Goal: Task Accomplishment & Management: Use online tool/utility

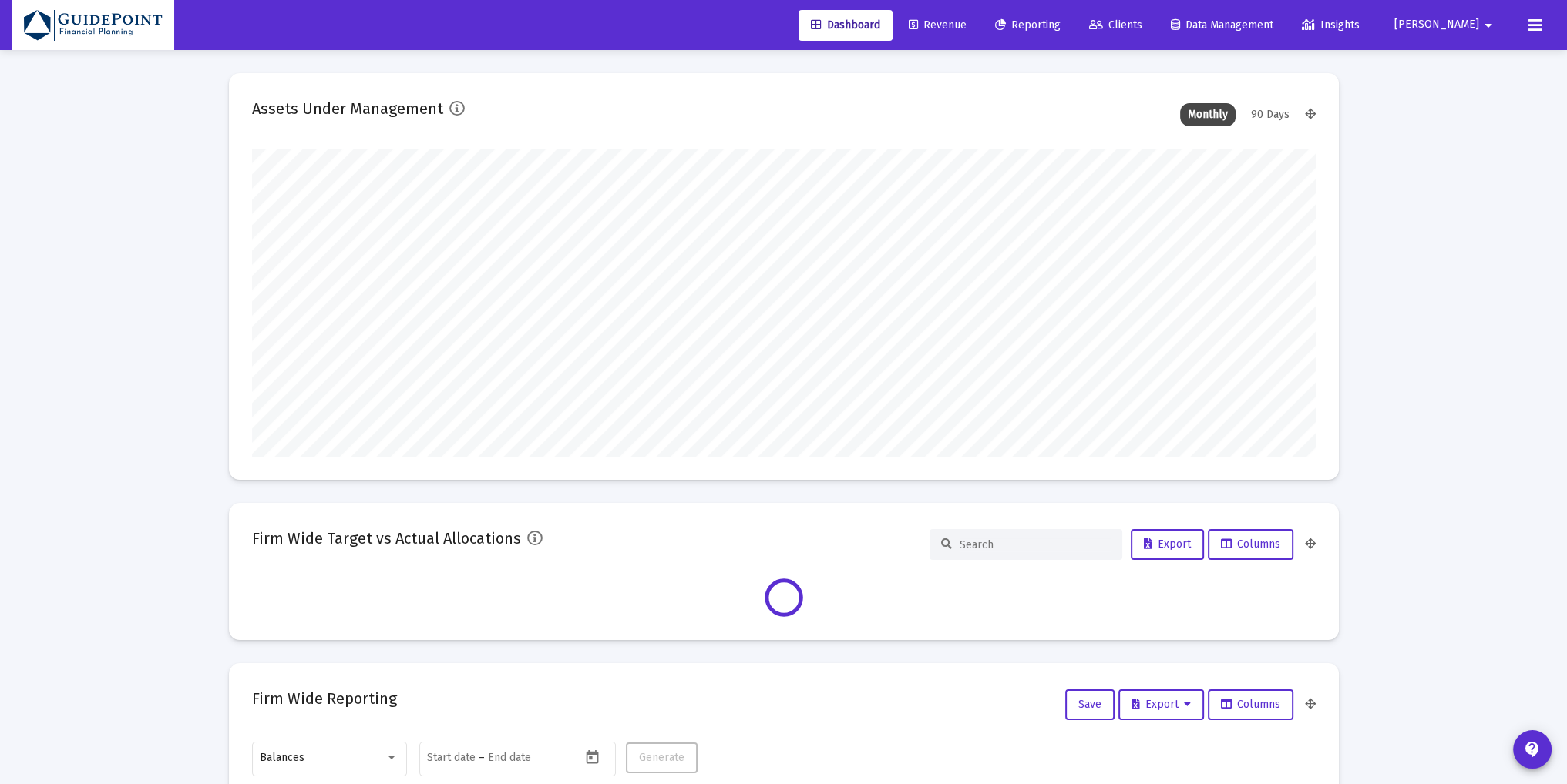
scroll to position [308, 1063]
type input "[PERSON_NAME][EMAIL_ADDRESS][DOMAIN_NAME]"
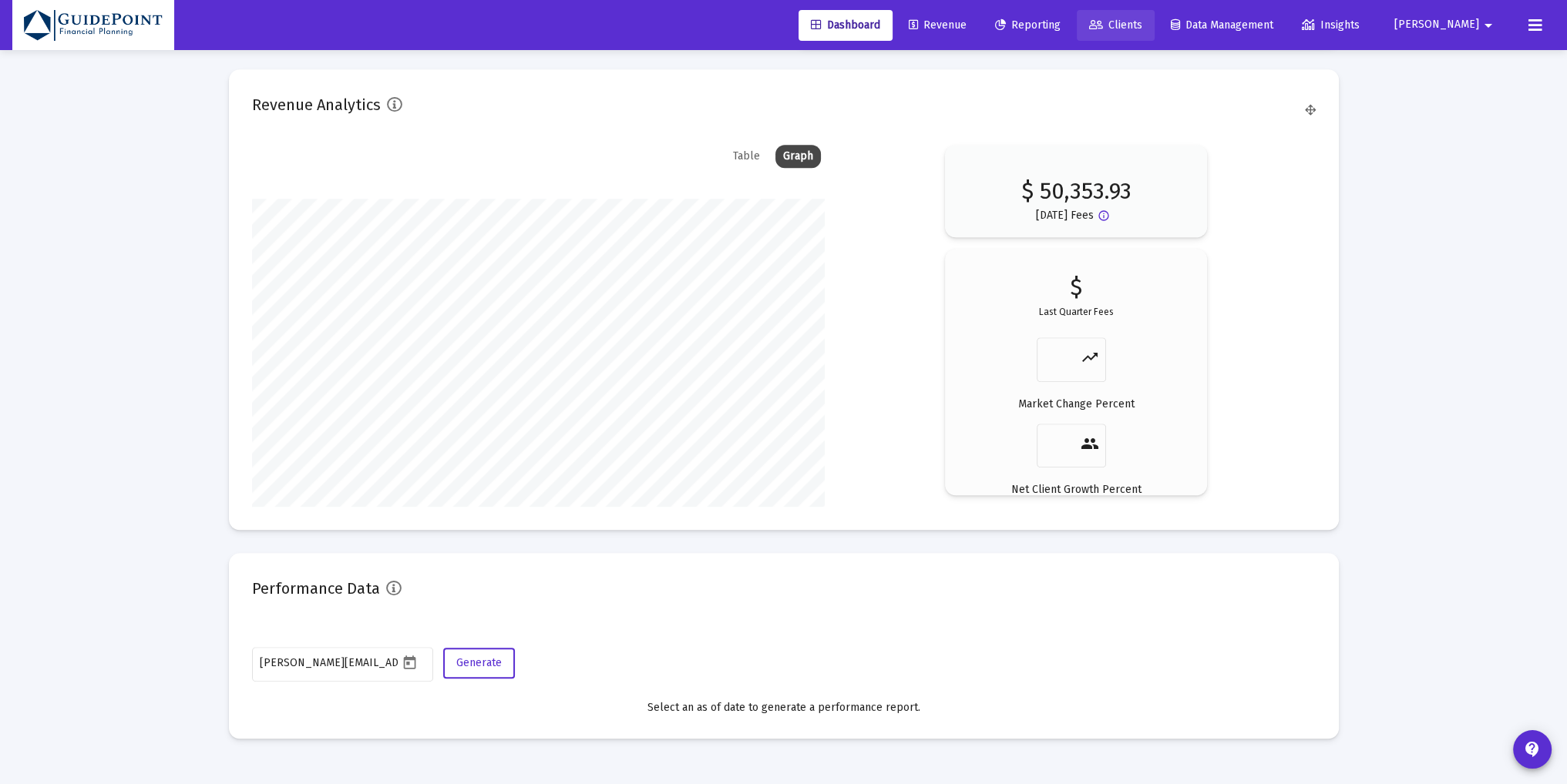
click at [1154, 16] on link "Clients" at bounding box center [1116, 25] width 78 height 31
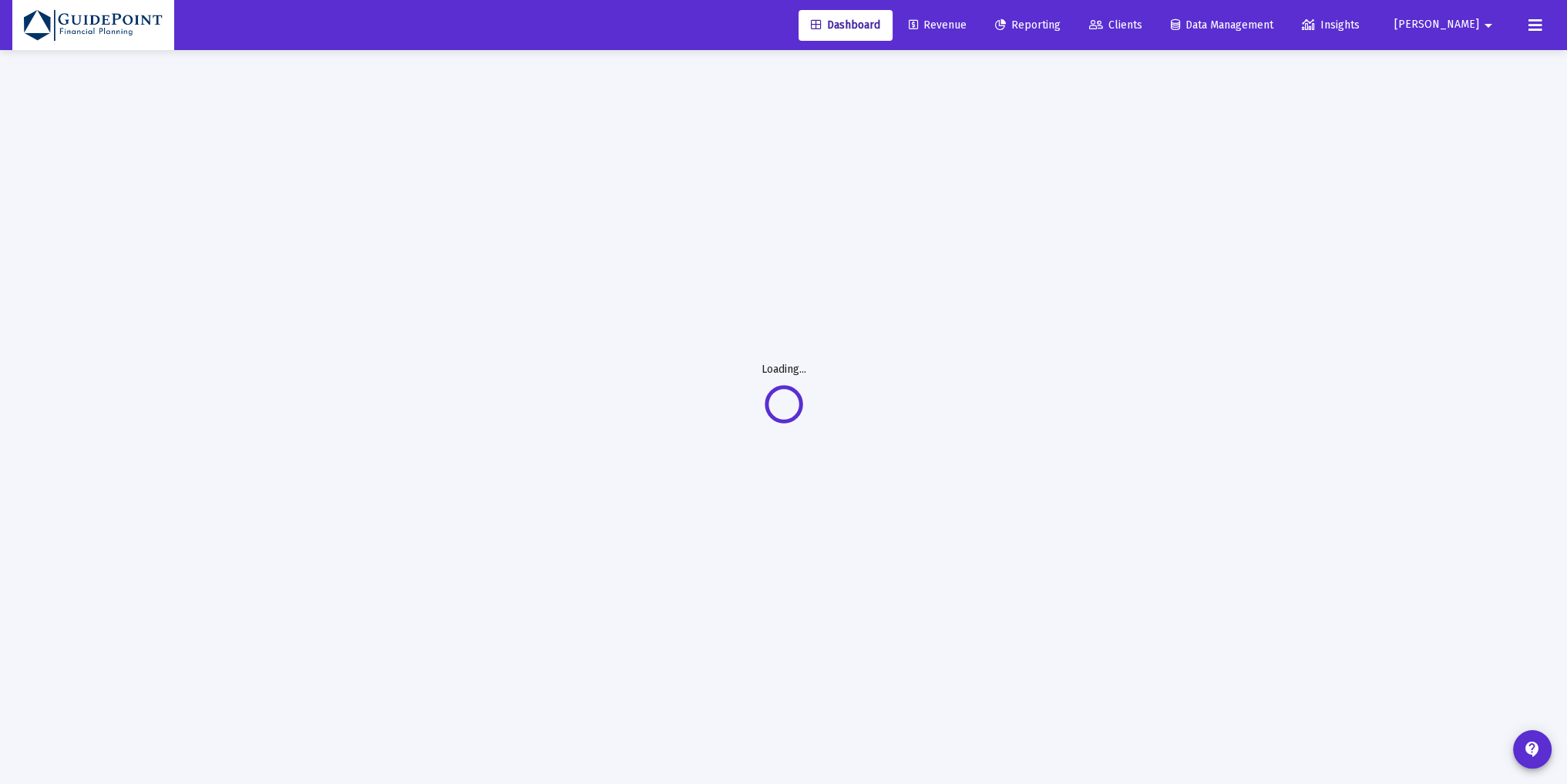
click at [966, 24] on span "Revenue" at bounding box center [937, 25] width 58 height 13
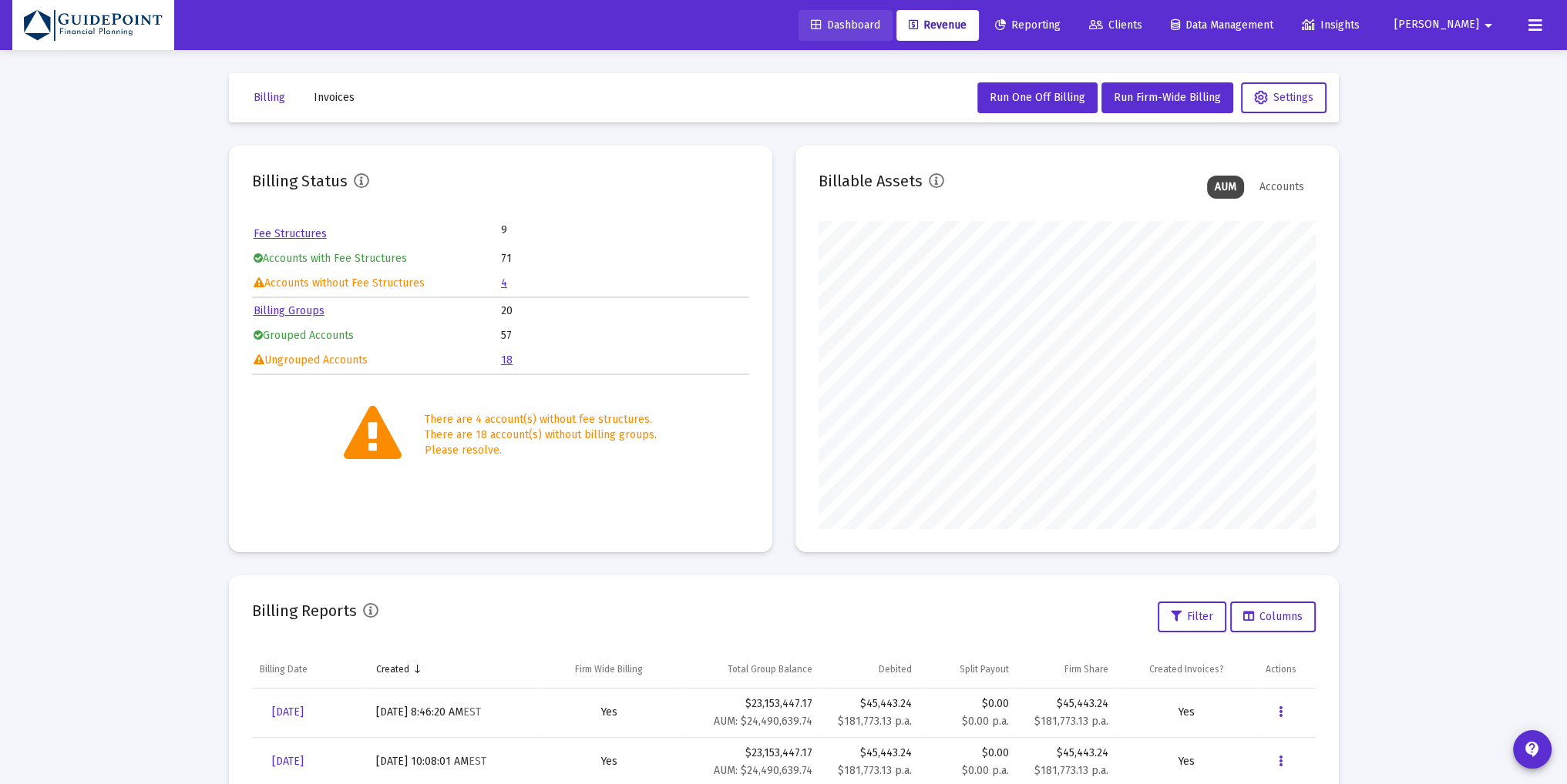
click at [880, 19] on span "Dashboard" at bounding box center [844, 25] width 69 height 13
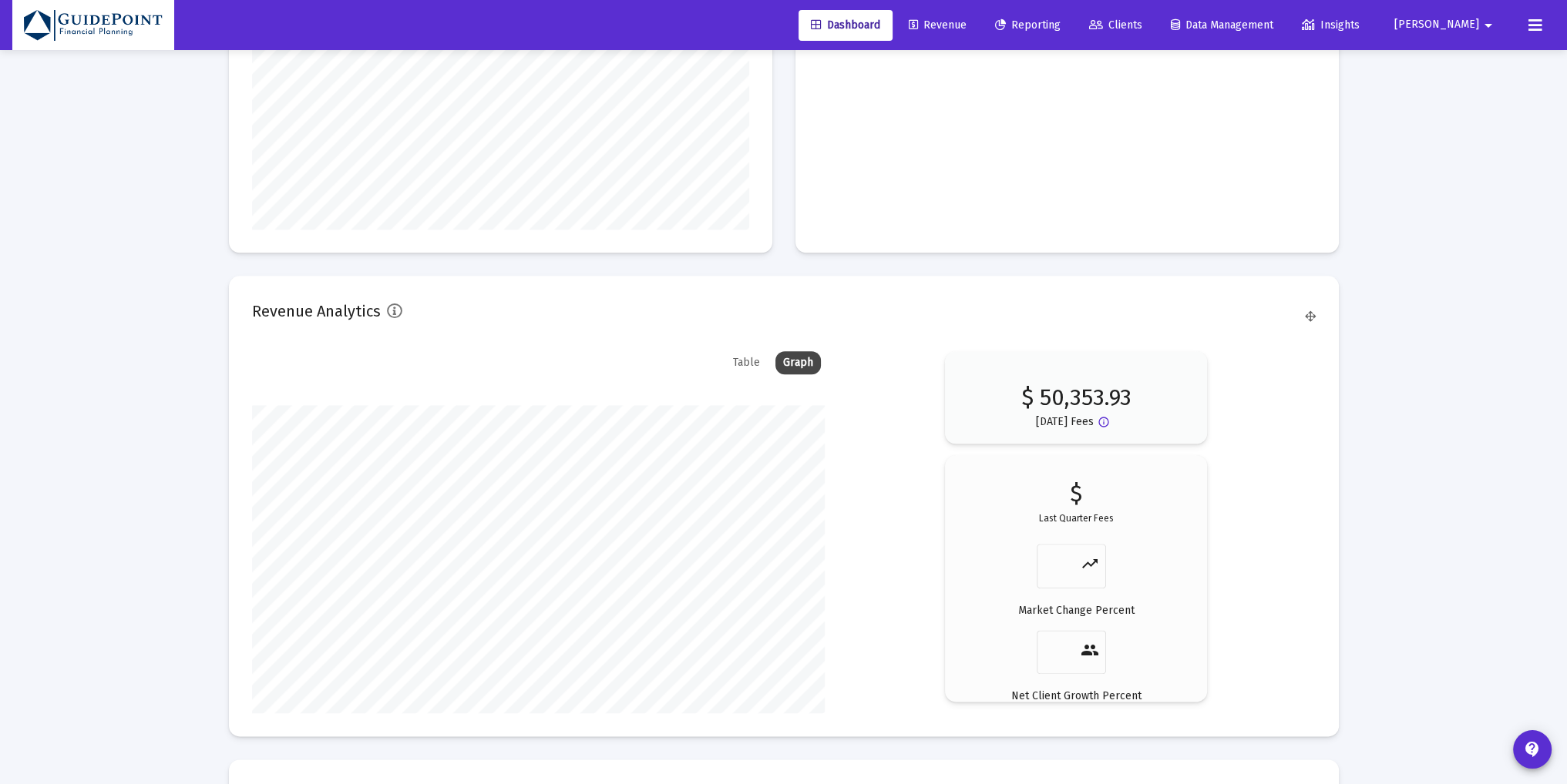
scroll to position [2309, 0]
click at [1142, 24] on span "Clients" at bounding box center [1115, 25] width 53 height 13
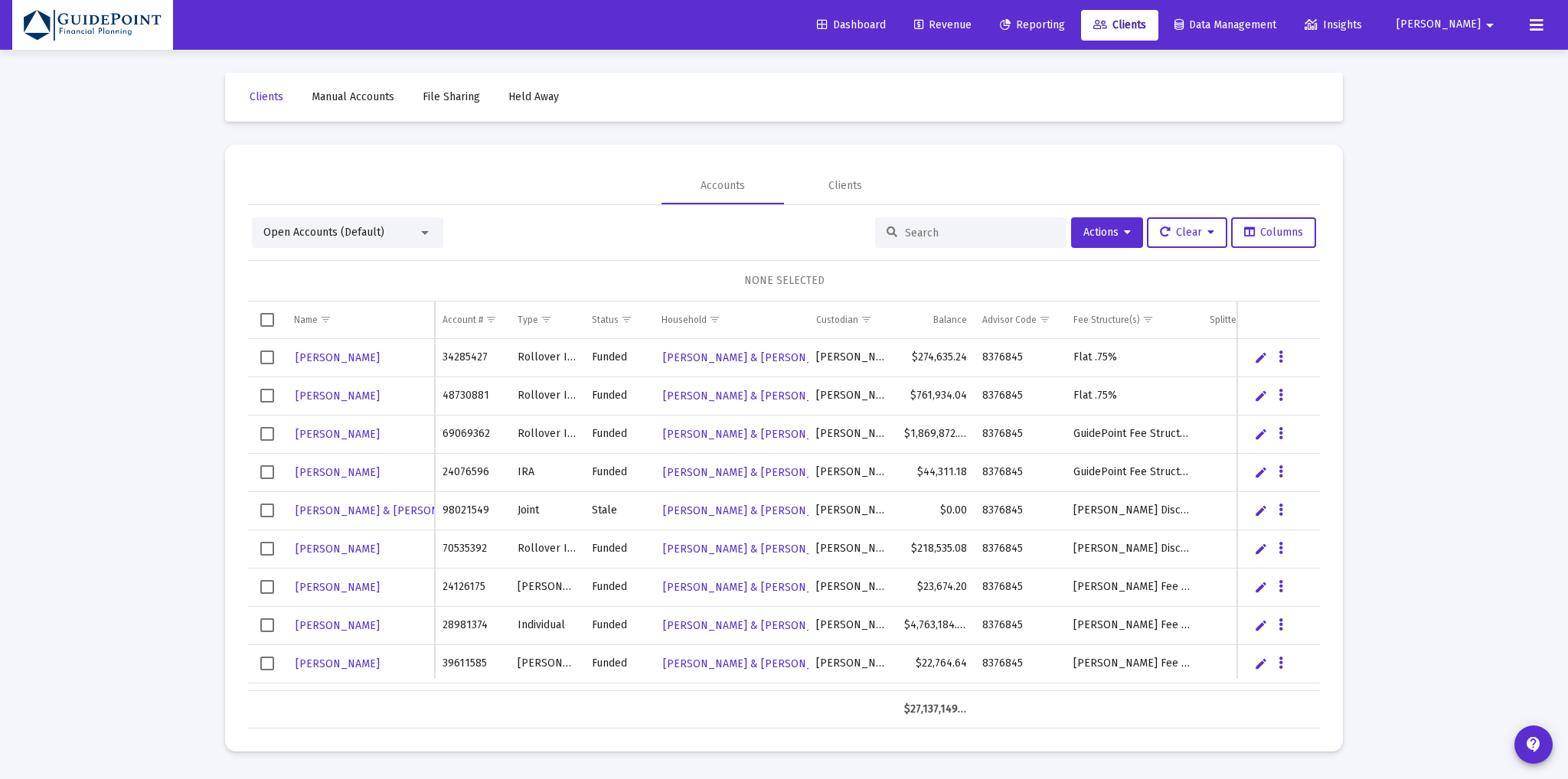
click at [382, 236] on div "Open Accounts (Default)" at bounding box center [341, 232] width 155 height 15
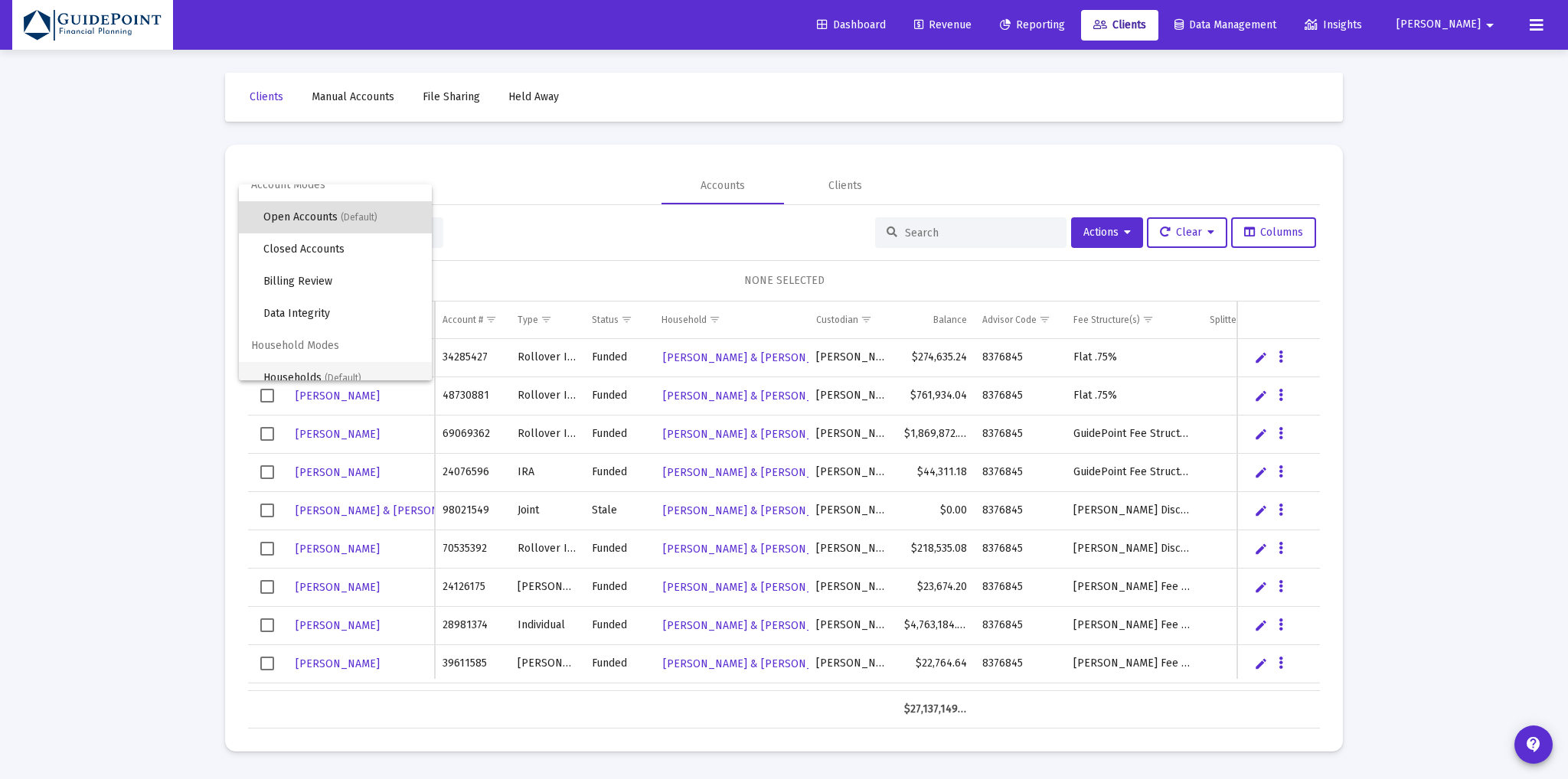
scroll to position [28, 0]
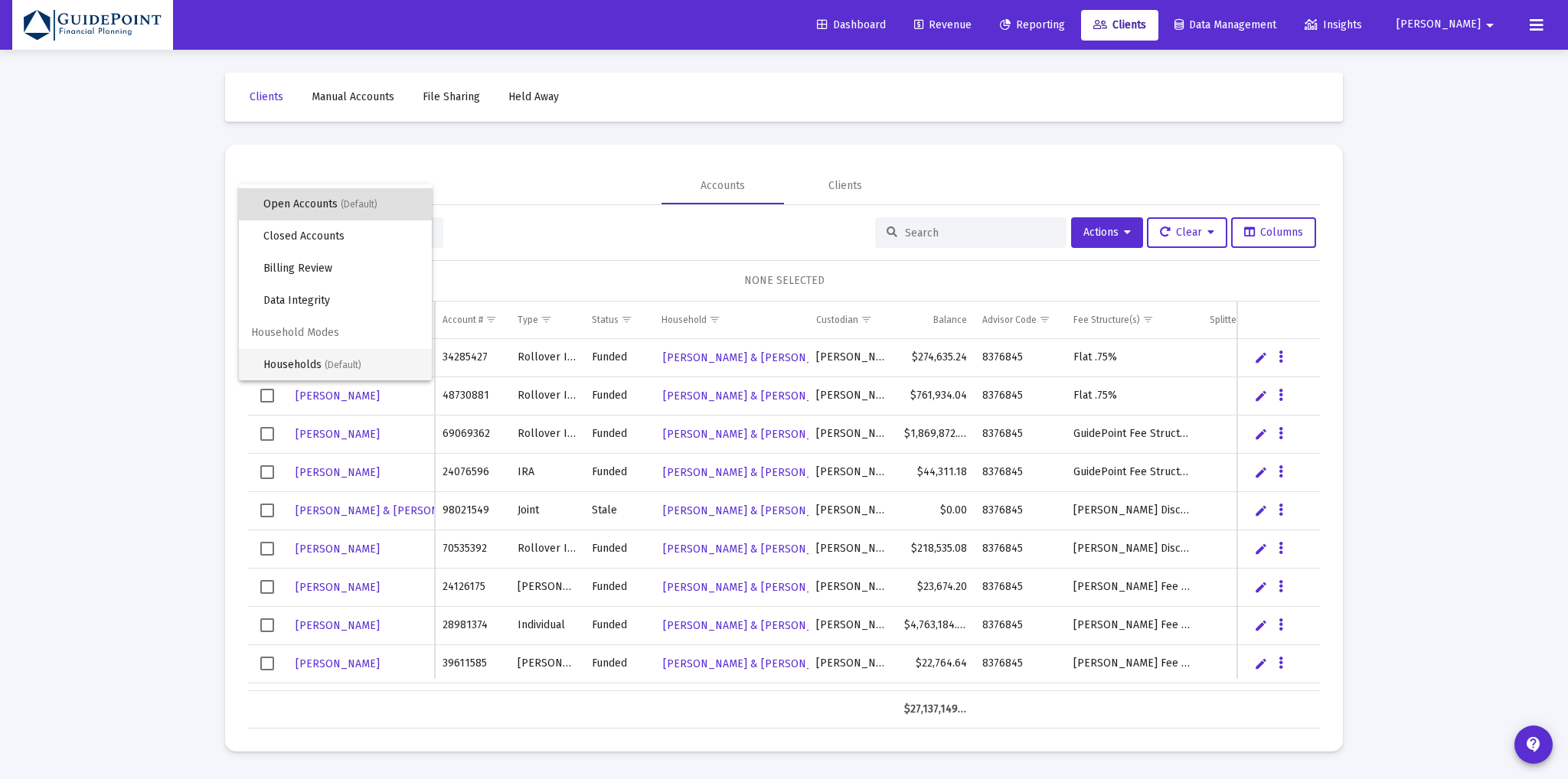
click at [324, 369] on span "Households (Default)" at bounding box center [341, 365] width 156 height 32
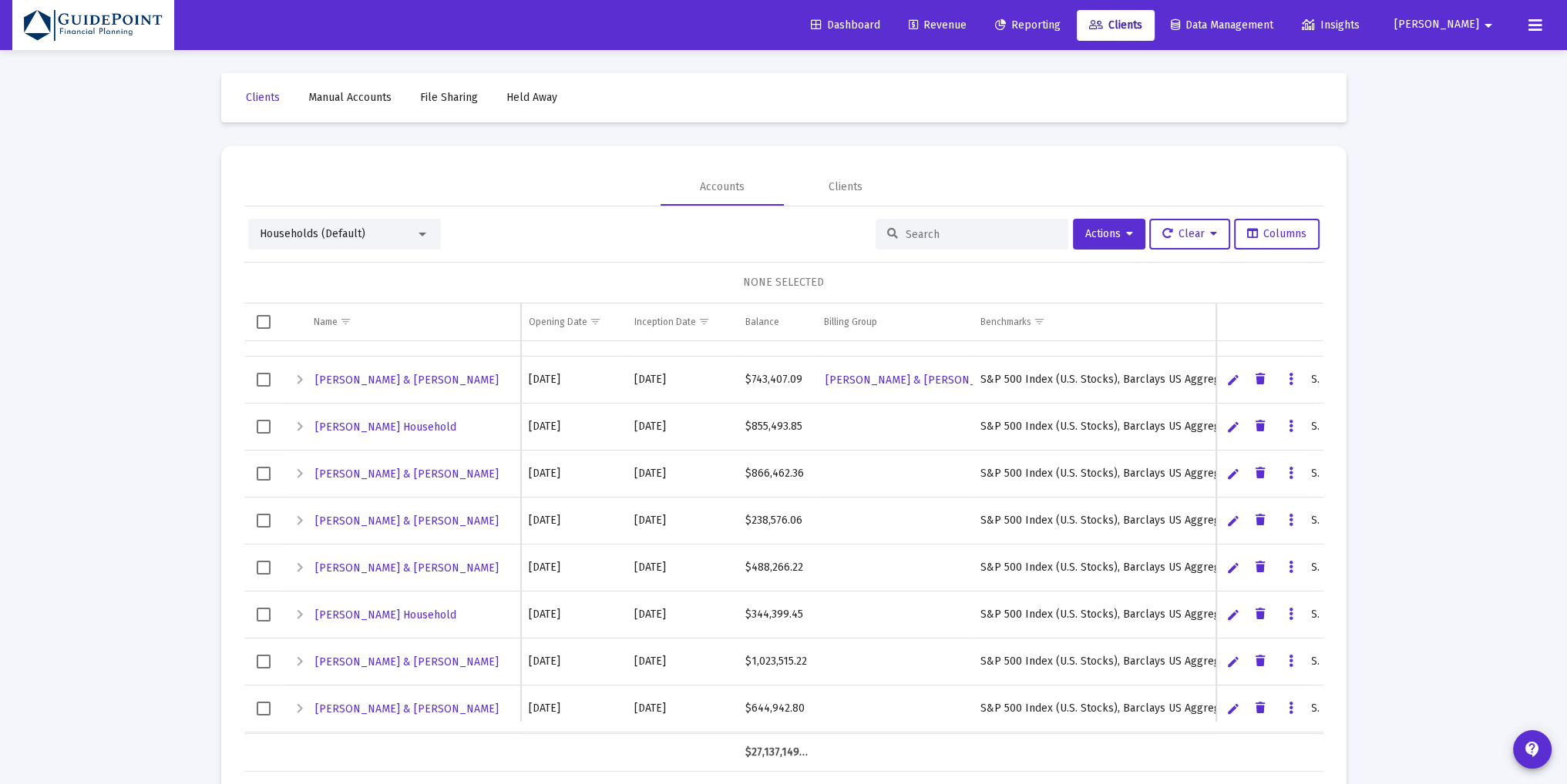
scroll to position [440, 0]
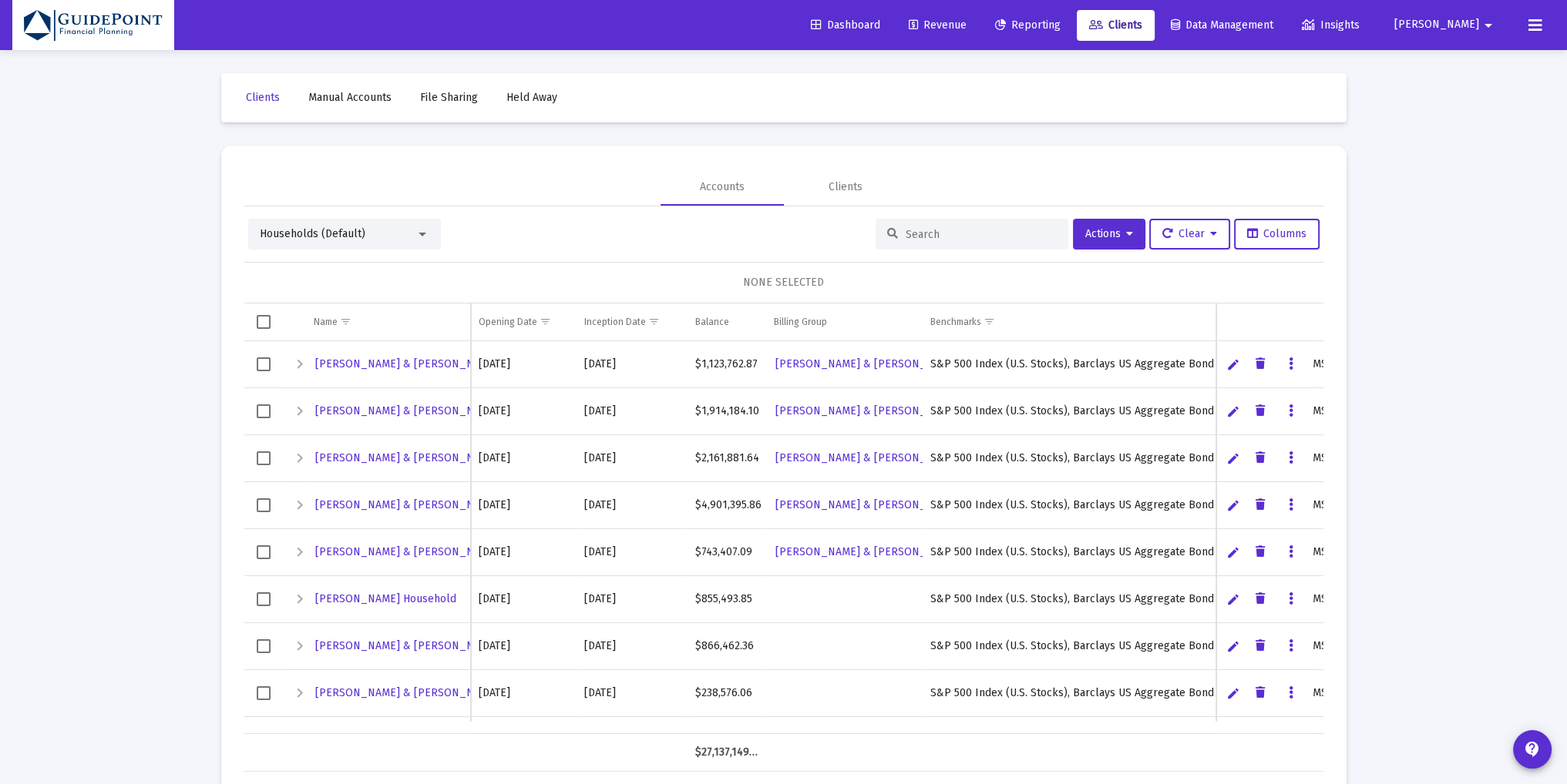
click at [931, 232] on input at bounding box center [981, 235] width 151 height 13
click at [263, 595] on span "Select row" at bounding box center [263, 599] width 14 height 14
click at [1093, 240] on span "Actions" at bounding box center [1109, 234] width 48 height 13
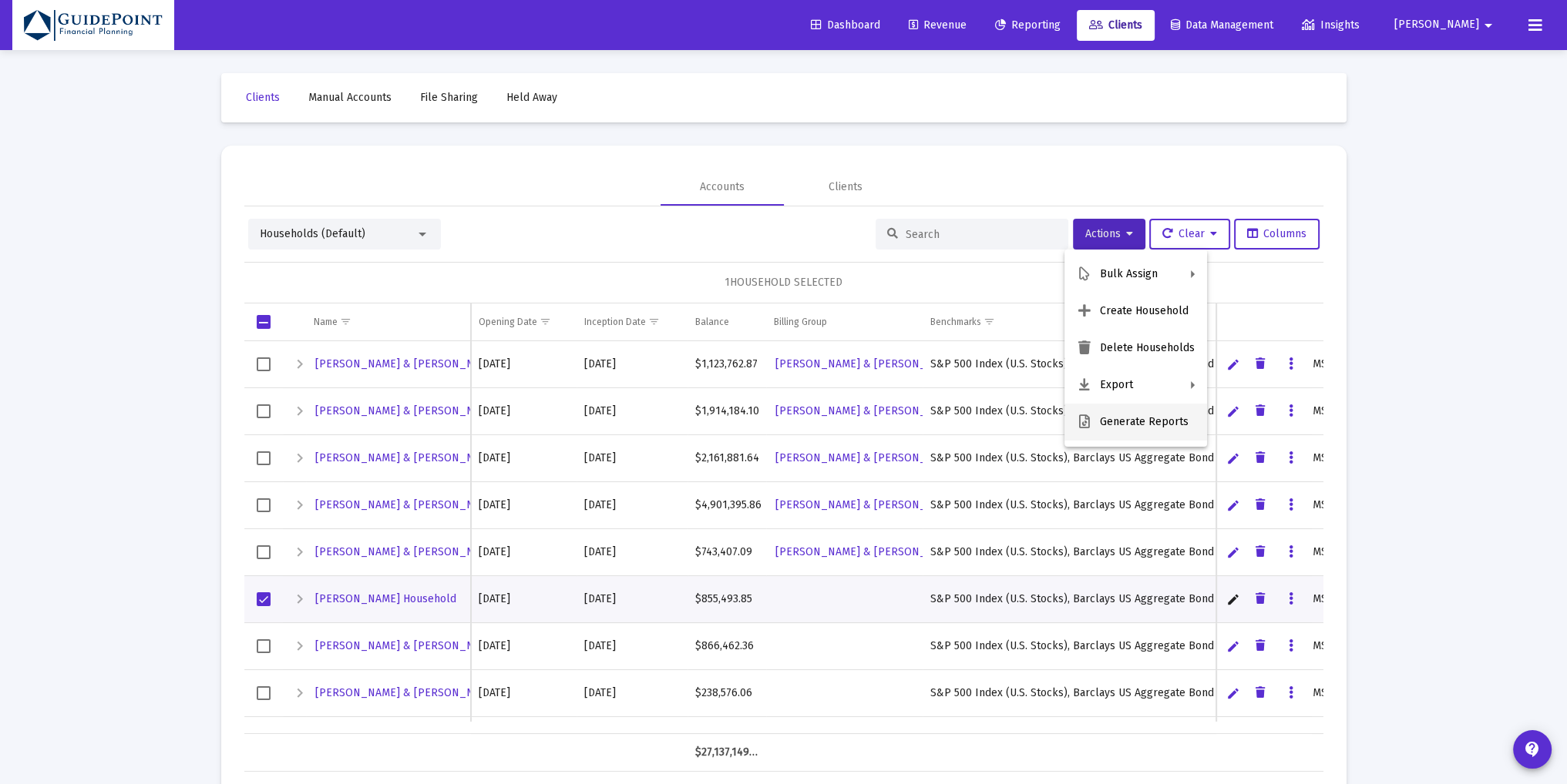
click at [1152, 423] on button "Generate Reports" at bounding box center [1135, 422] width 142 height 37
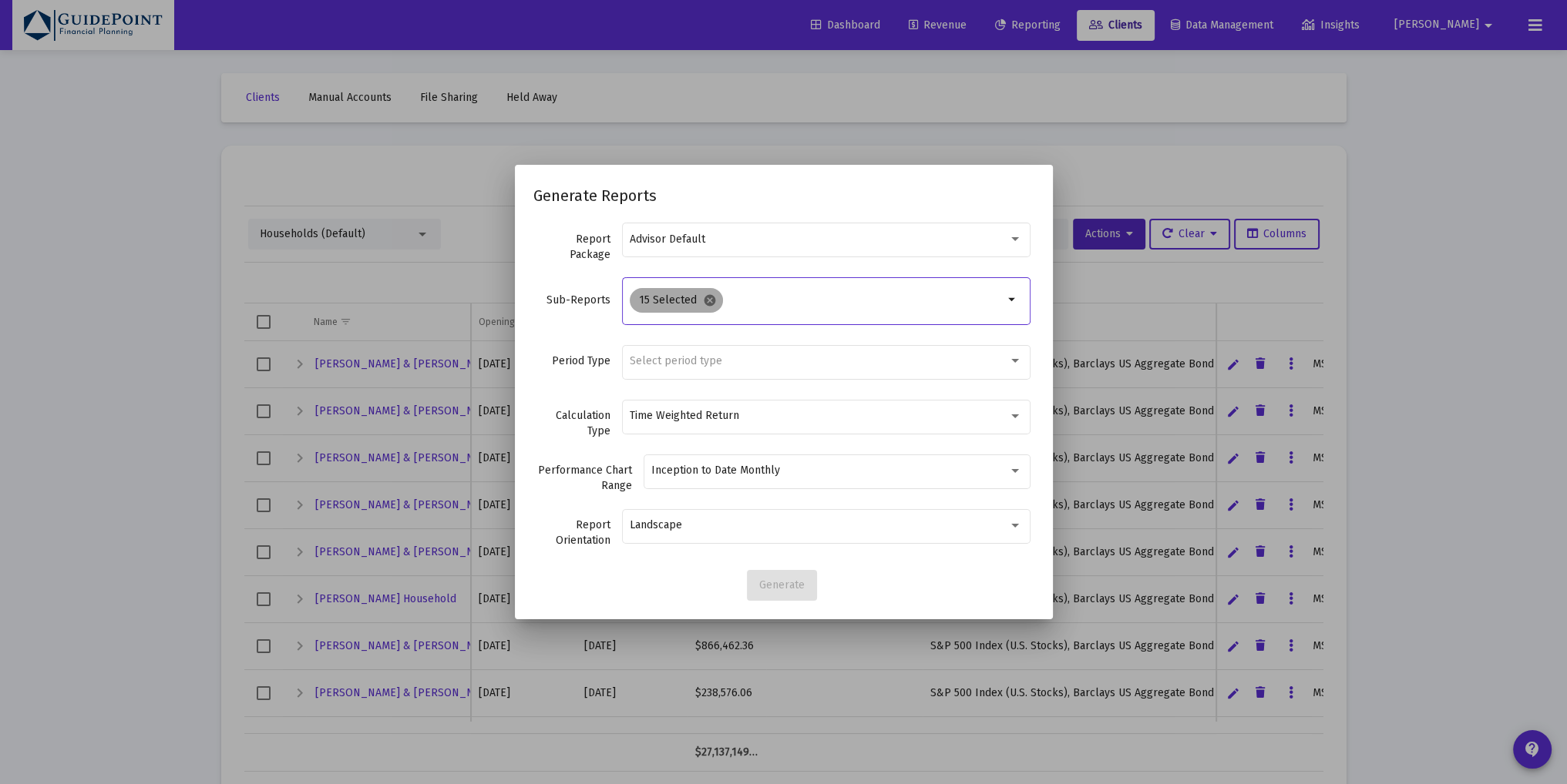
click at [709, 300] on mat-icon "cancel" at bounding box center [710, 300] width 14 height 14
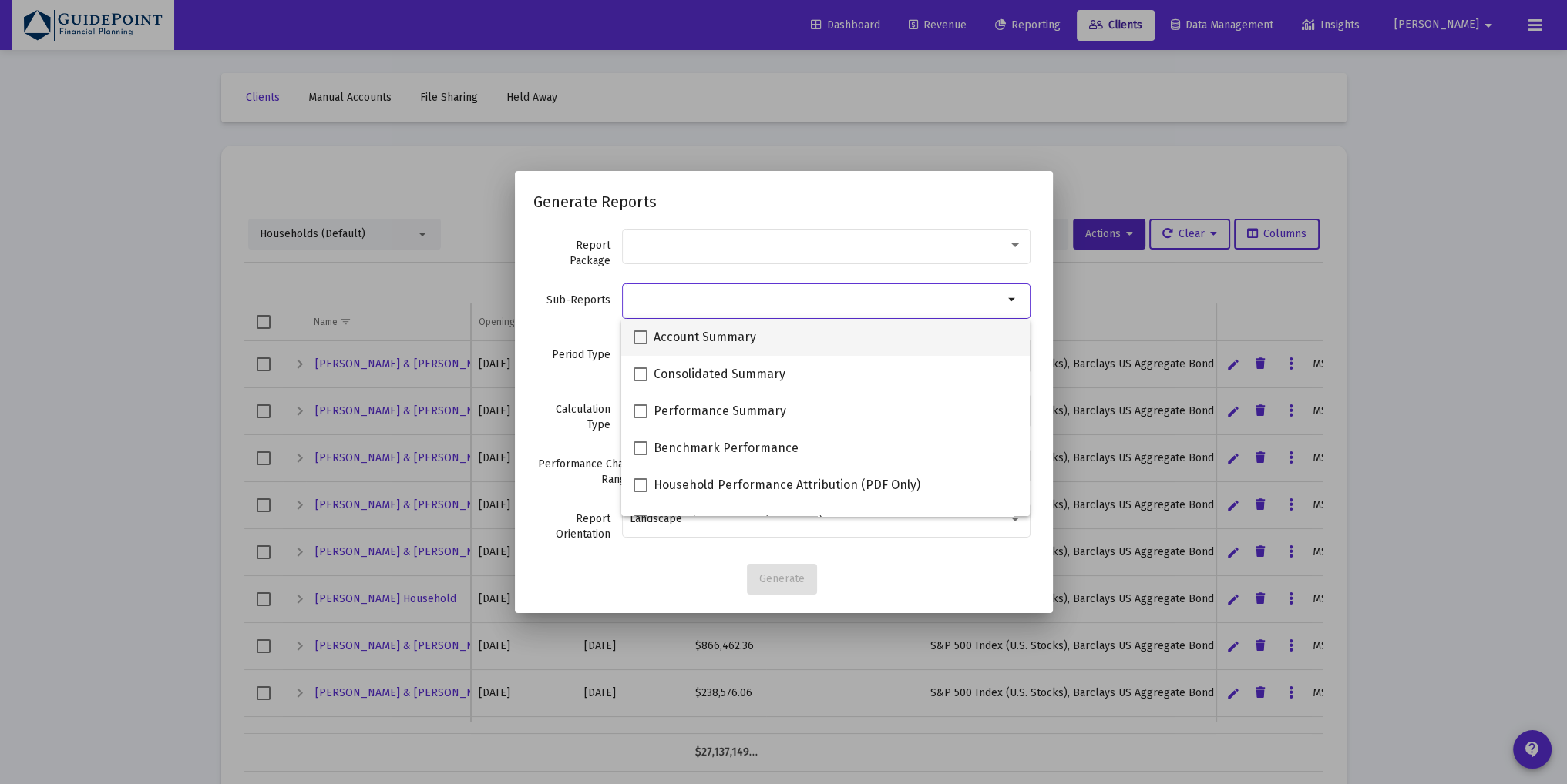
click at [722, 338] on span "Account Summary" at bounding box center [705, 337] width 102 height 19
click at [640, 344] on input "Account Summary" at bounding box center [640, 344] width 1 height 1
checkbox input "true"
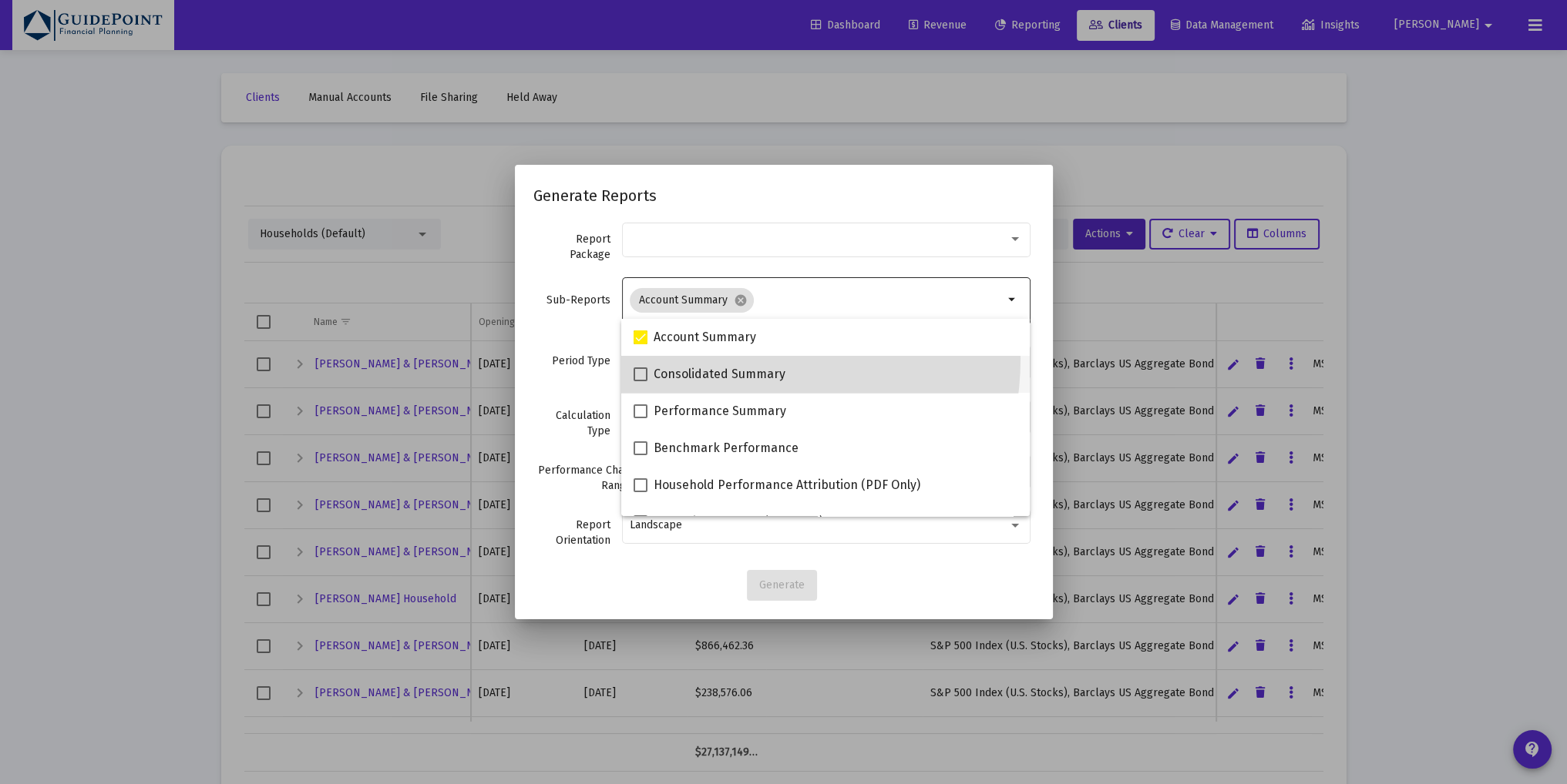
click at [722, 358] on mat-checkbox "Consolidated Summary" at bounding box center [709, 375] width 152 height 37
click at [736, 379] on span "Consolidated Summary" at bounding box center [719, 374] width 132 height 19
click at [640, 381] on input "Consolidated Summary" at bounding box center [640, 381] width 1 height 1
checkbox input "true"
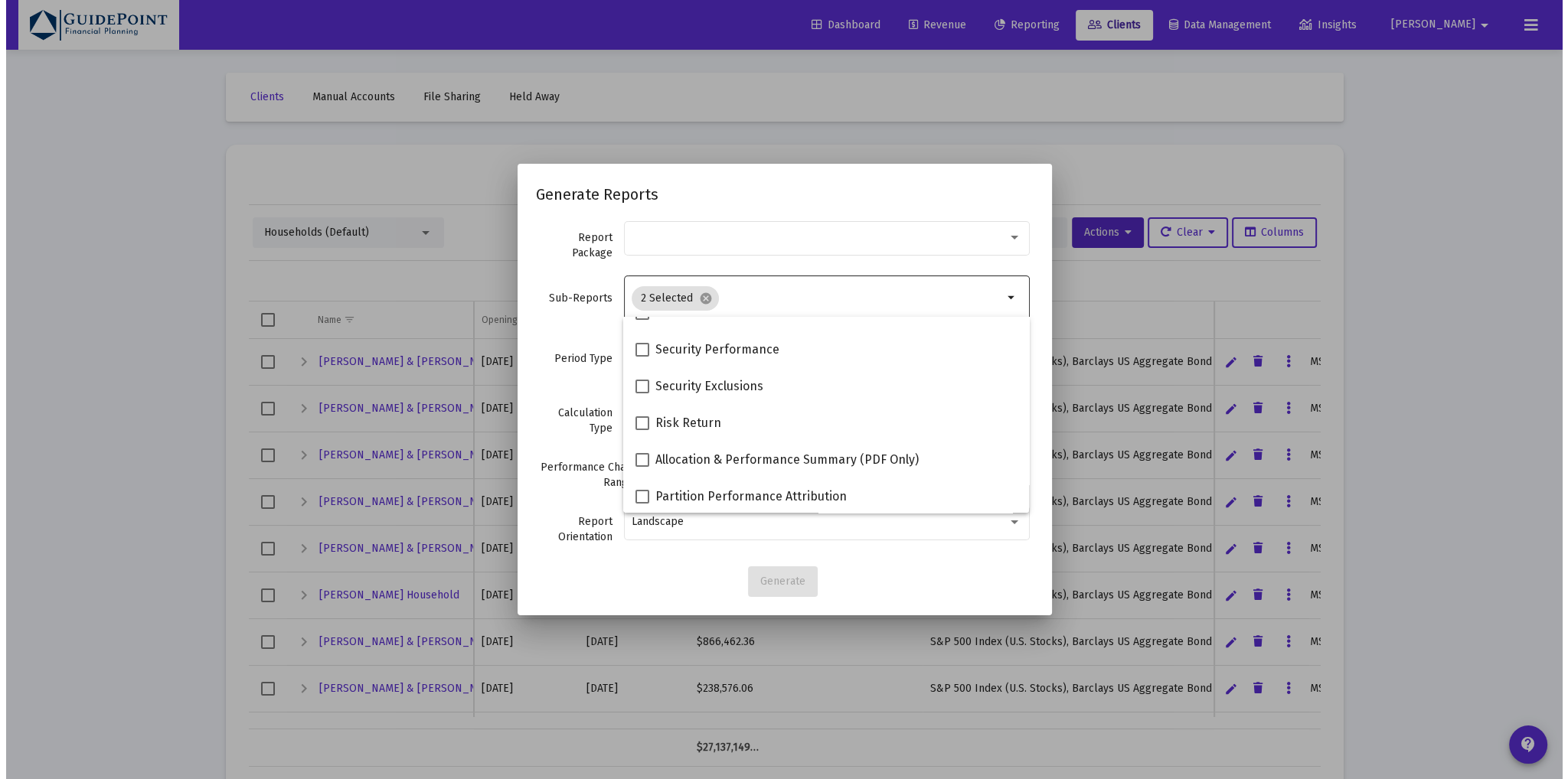
scroll to position [611, 0]
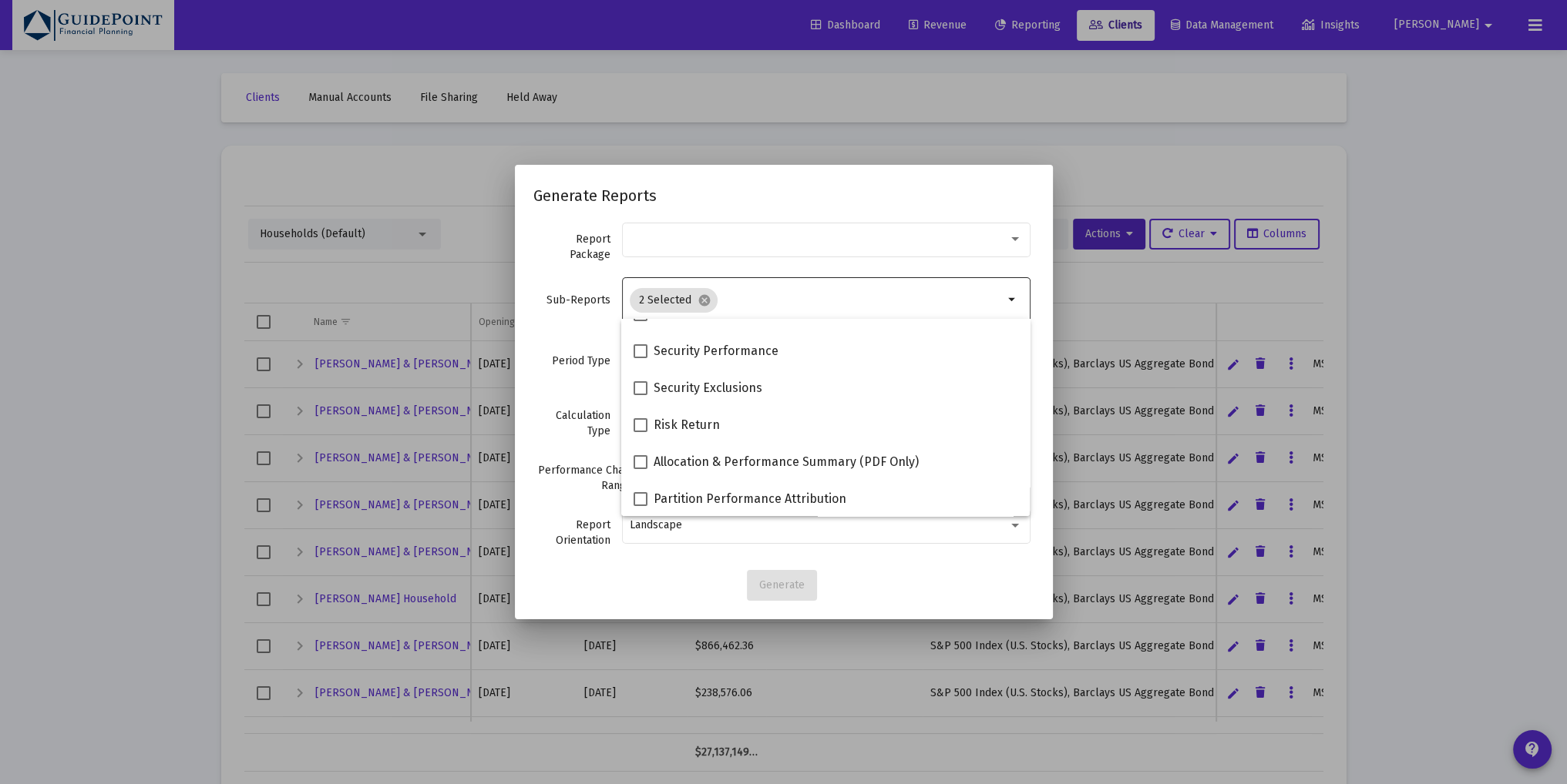
click at [568, 339] on div "Sub-Reports 2 Selected cancel arrow_drop_down" at bounding box center [784, 308] width 501 height 67
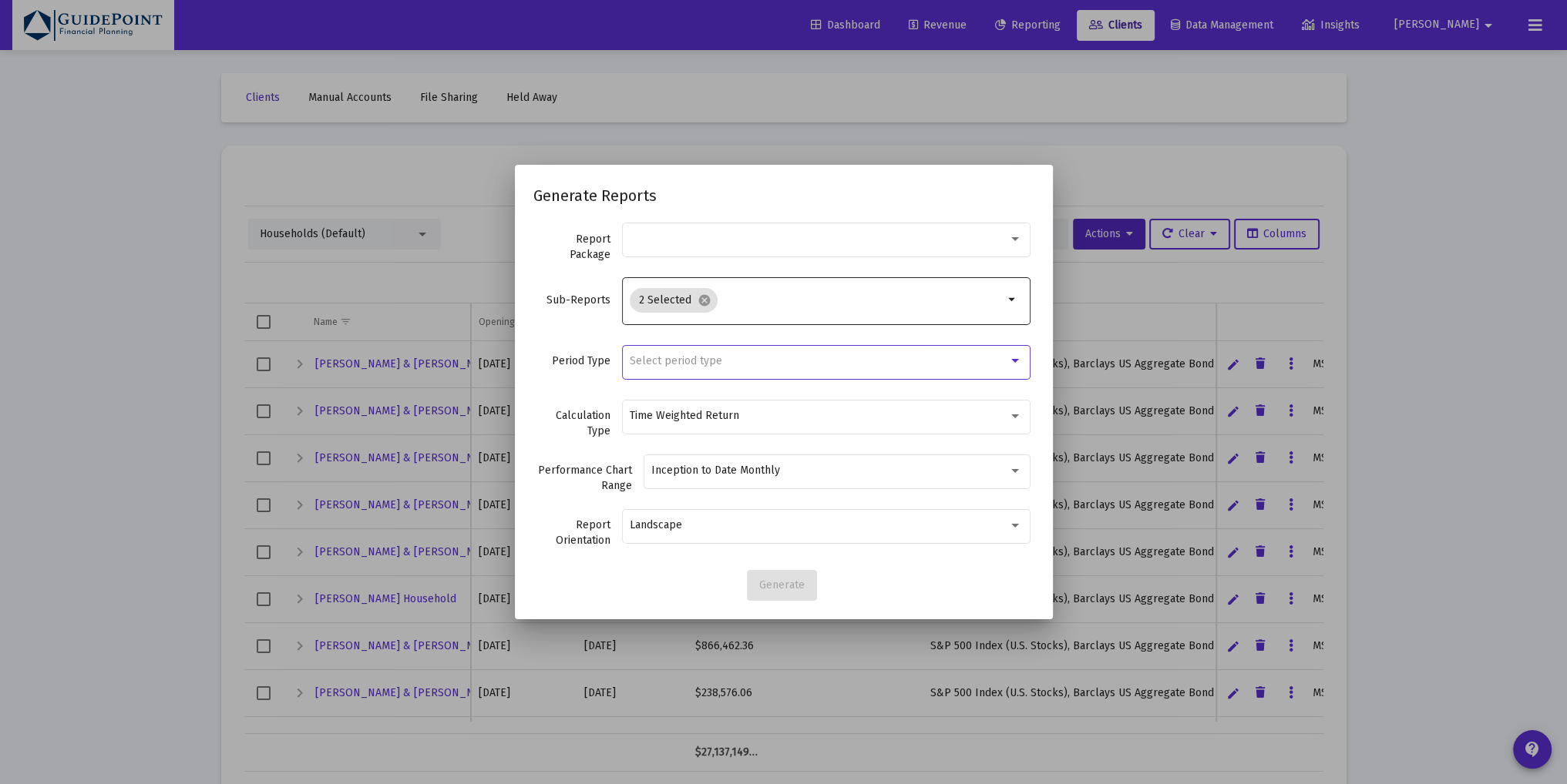
click at [666, 364] on span "Select period type" at bounding box center [676, 361] width 93 height 13
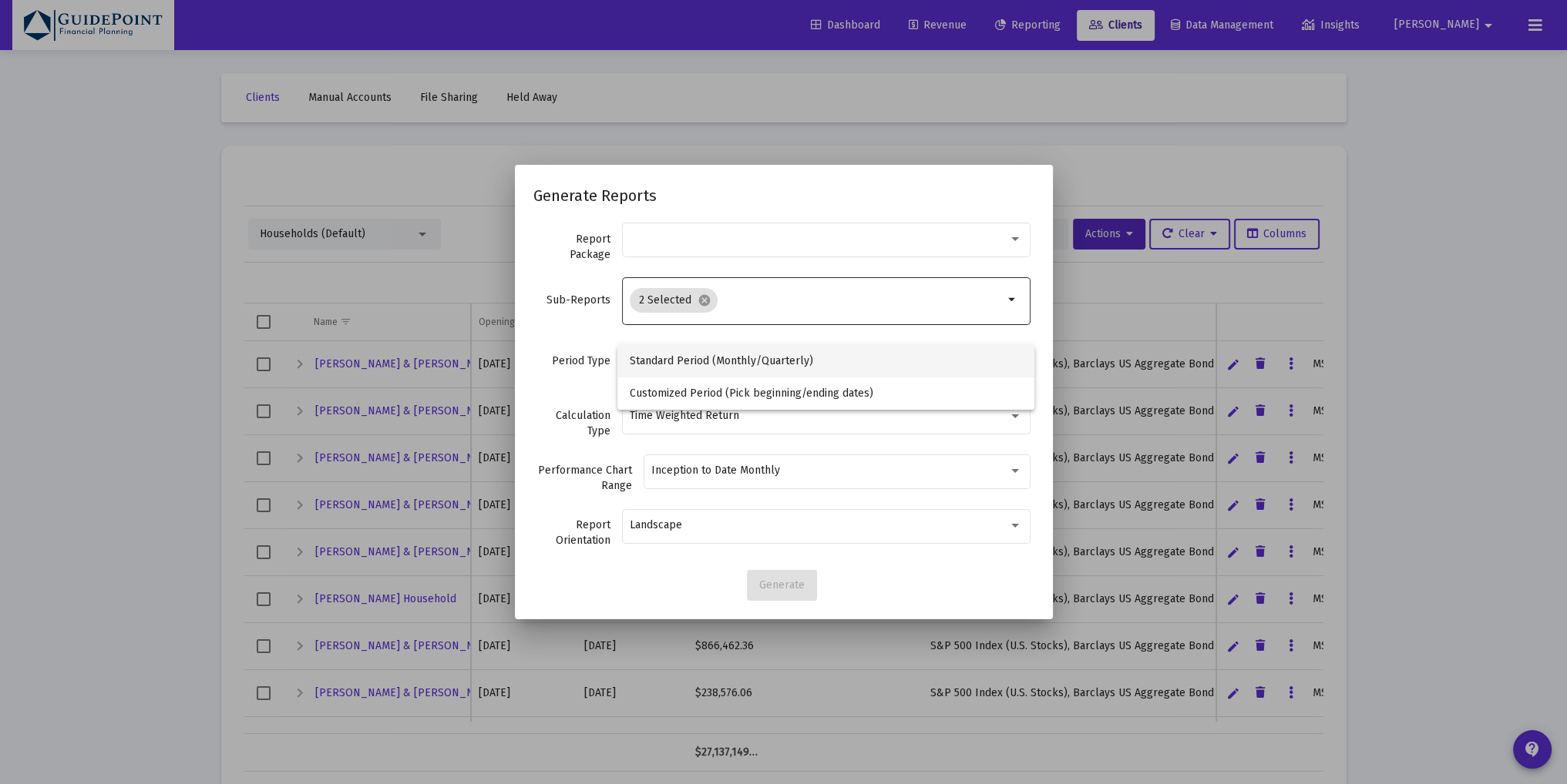
click at [668, 358] on span "Standard Period (Monthly/Quarterly)" at bounding box center [826, 362] width 393 height 32
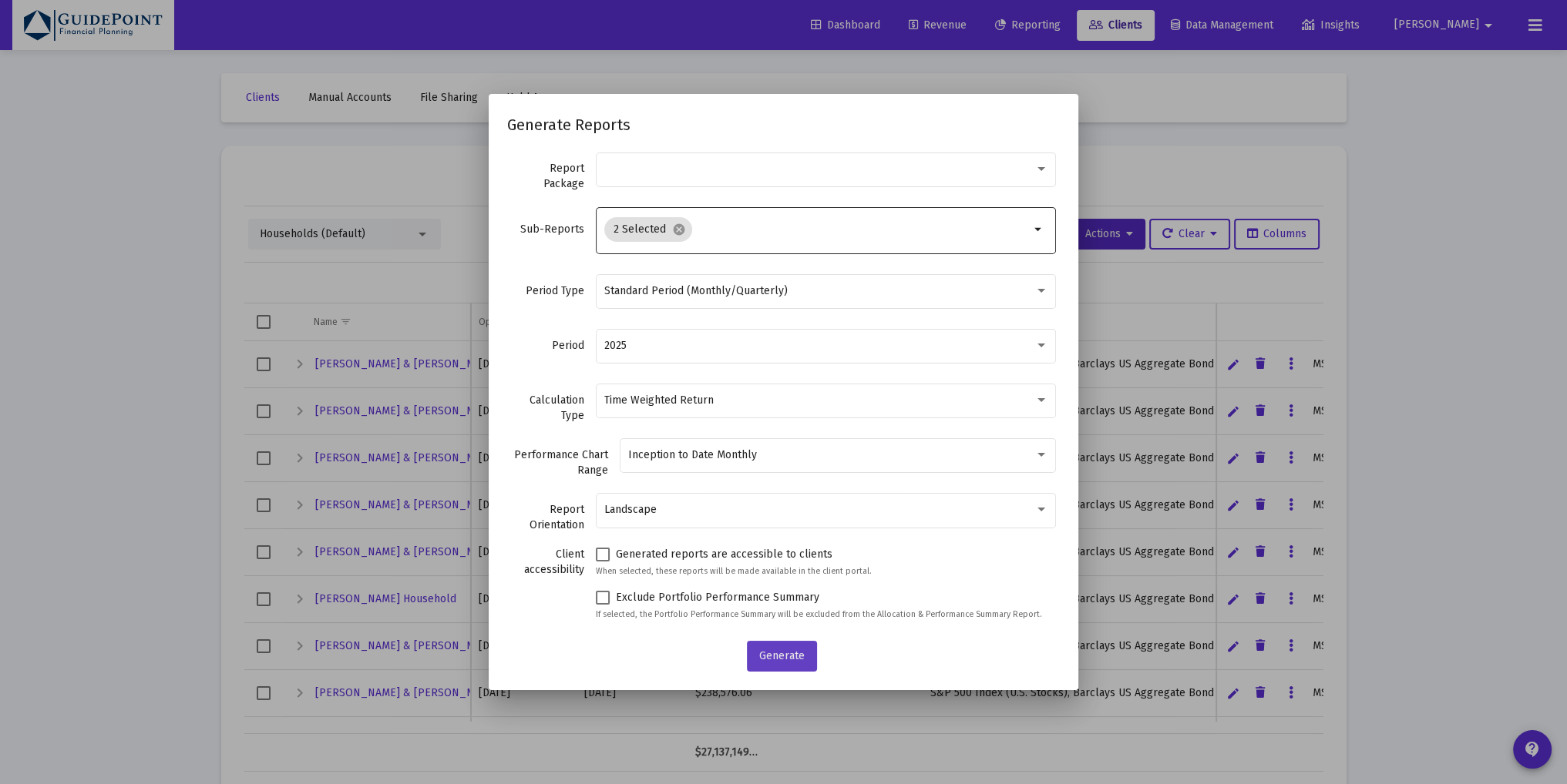
click at [791, 661] on span "Generate" at bounding box center [782, 656] width 46 height 13
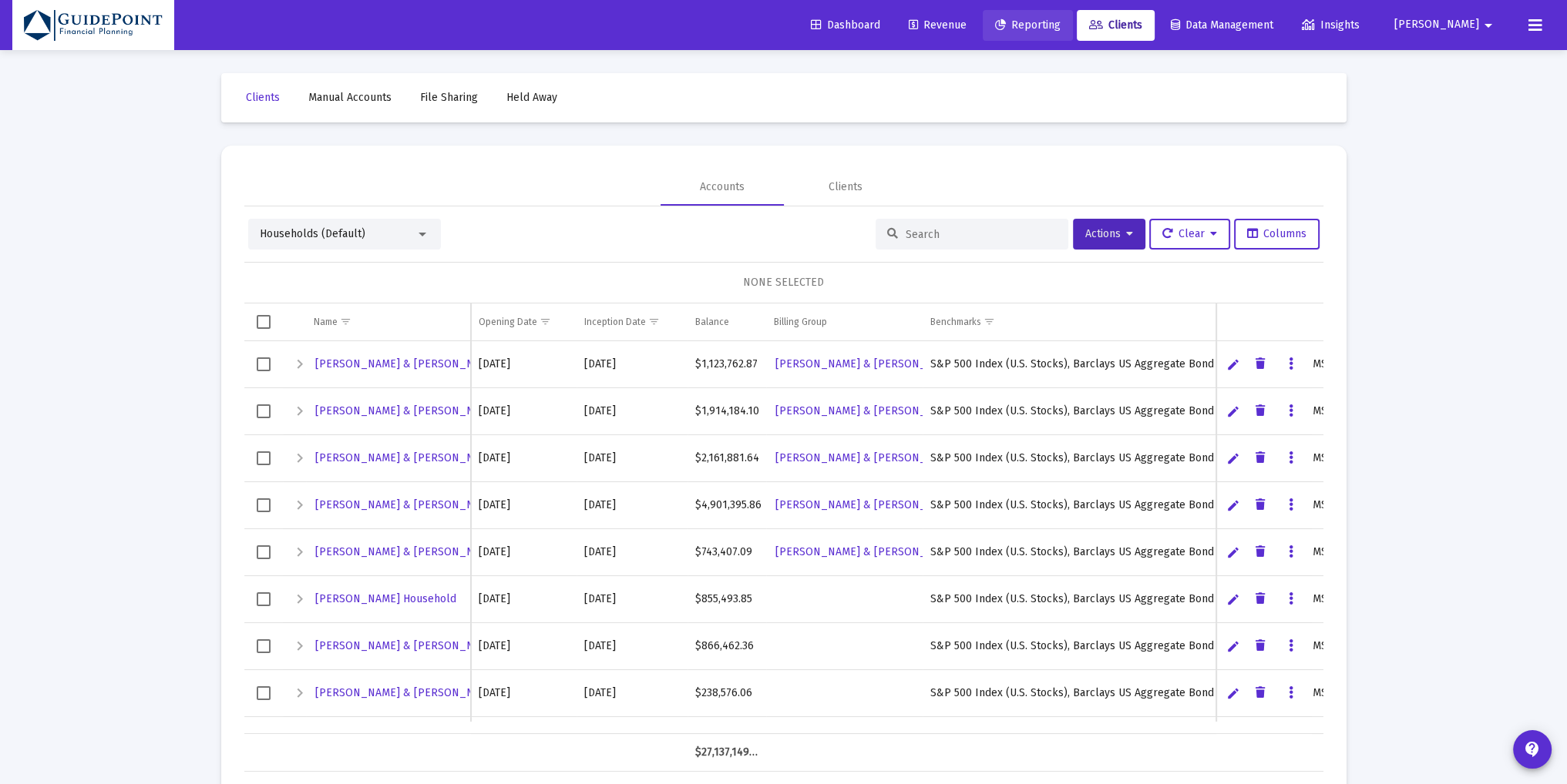
click at [1061, 24] on span "Reporting" at bounding box center [1027, 25] width 66 height 13
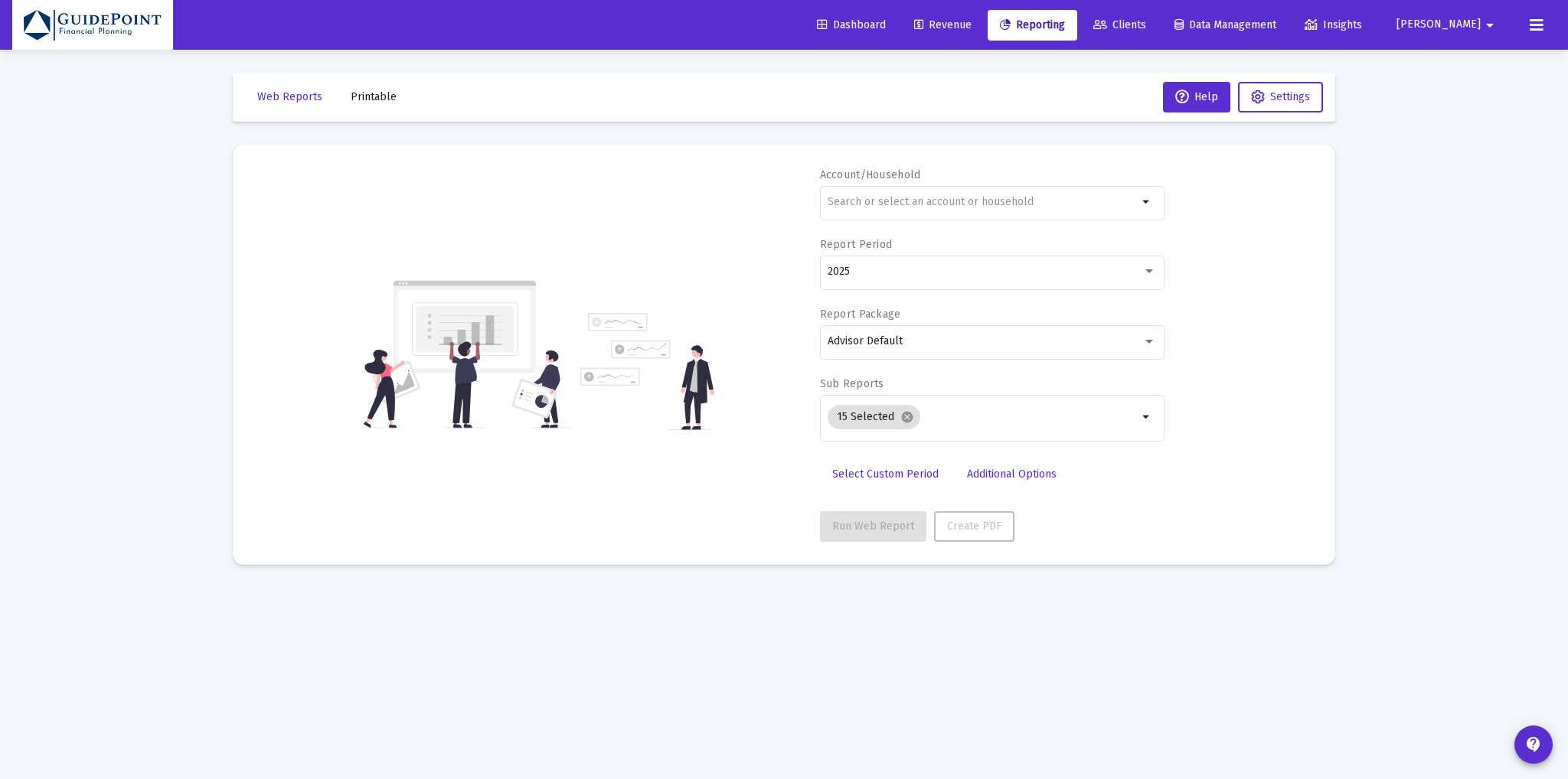
click at [367, 90] on span "Printable" at bounding box center [373, 97] width 46 height 13
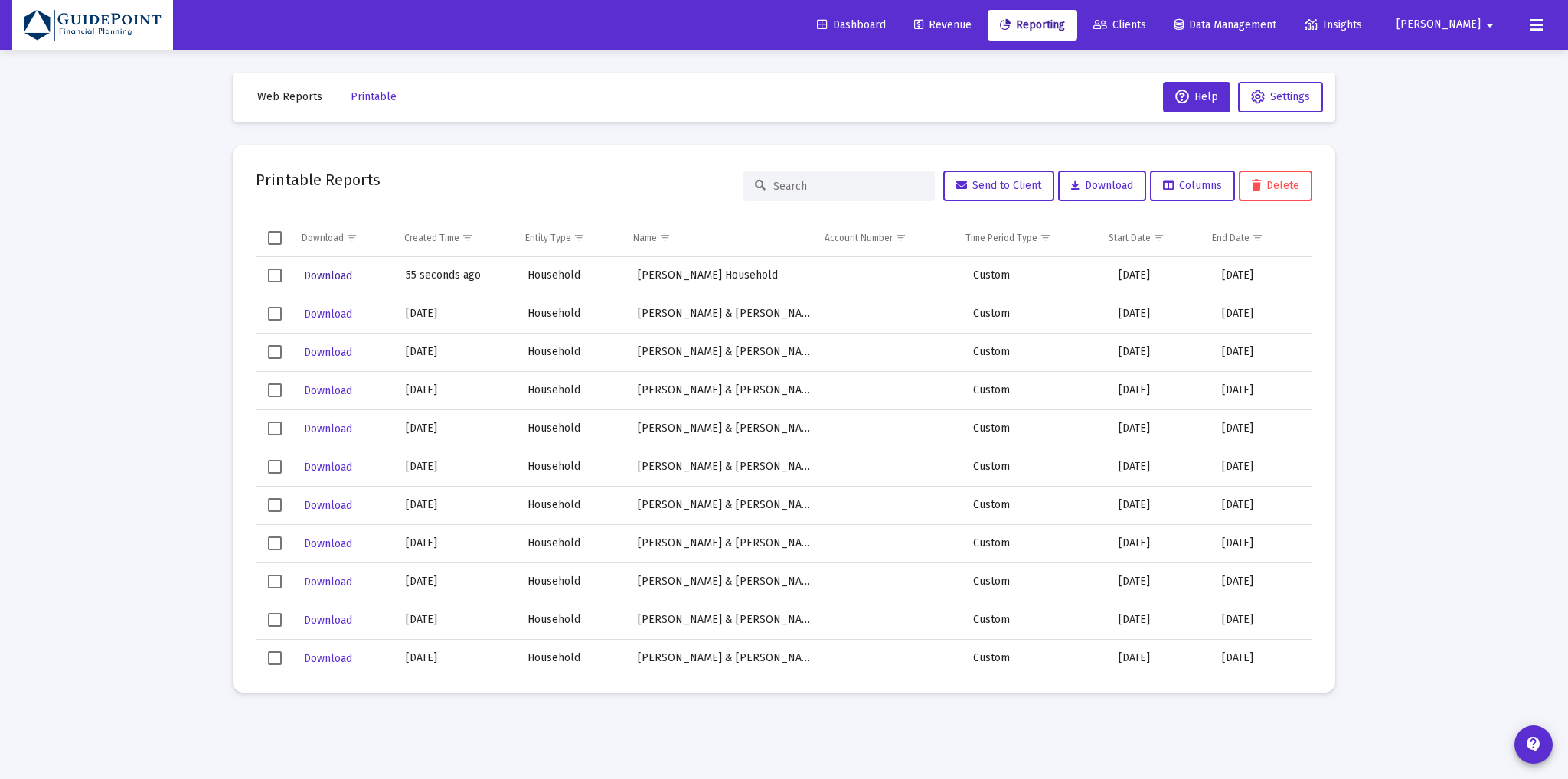
click at [325, 274] on span "Download" at bounding box center [328, 276] width 48 height 13
click at [317, 277] on span "Download" at bounding box center [328, 276] width 48 height 13
click at [1146, 19] on span "Clients" at bounding box center [1119, 25] width 52 height 13
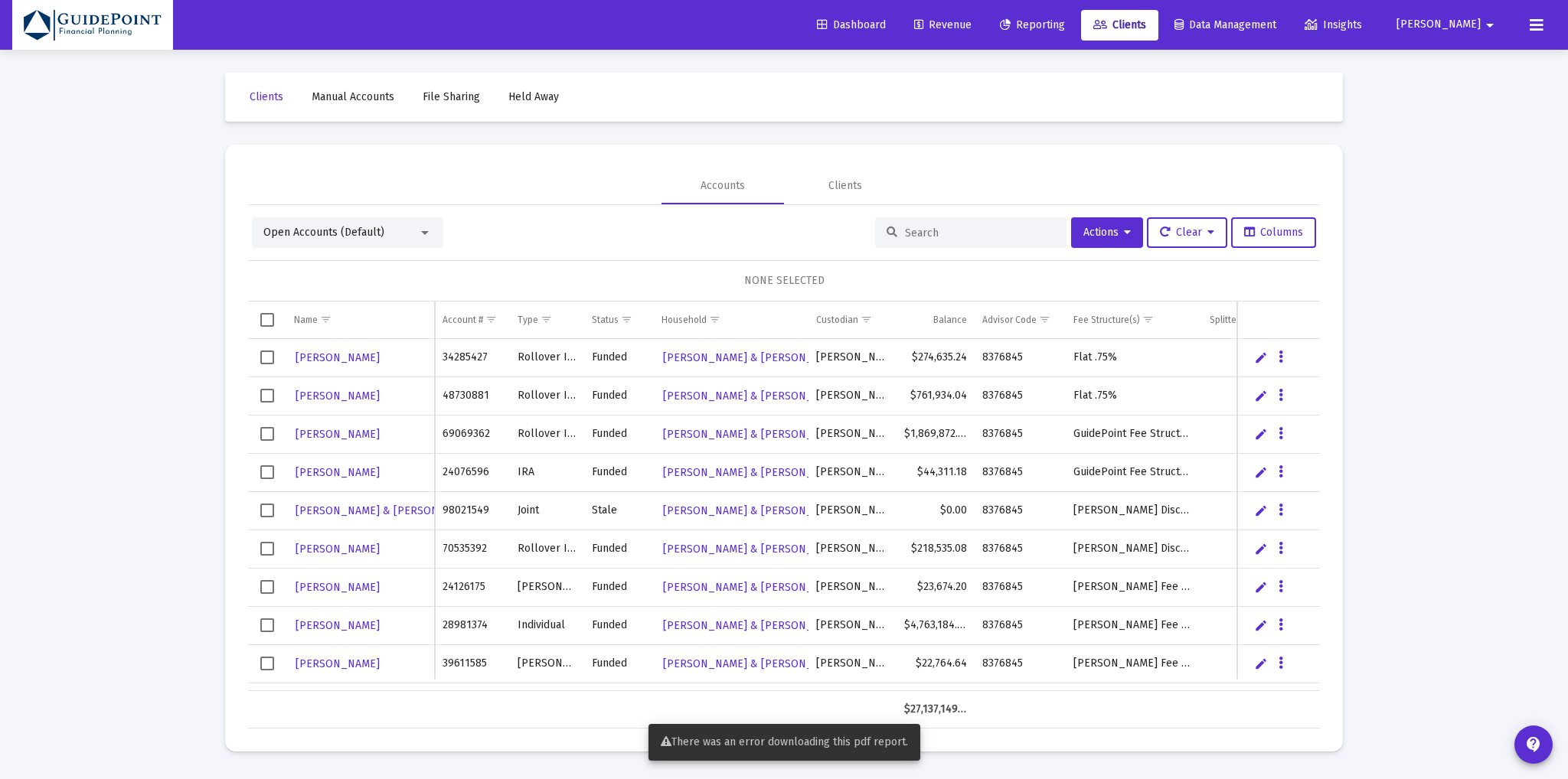
click at [312, 230] on span "Open Accounts (Default)" at bounding box center [324, 232] width 121 height 13
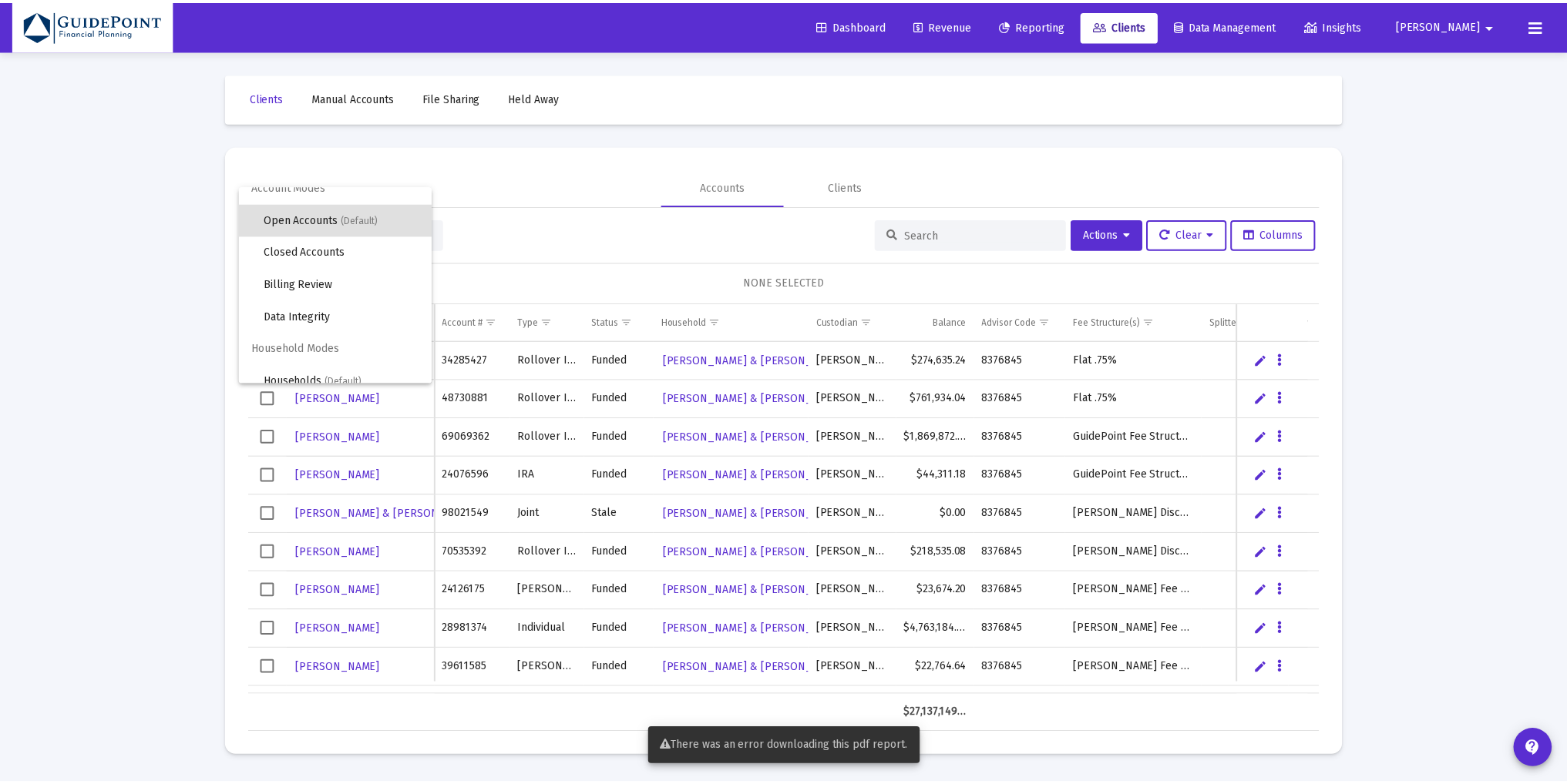
scroll to position [28, 0]
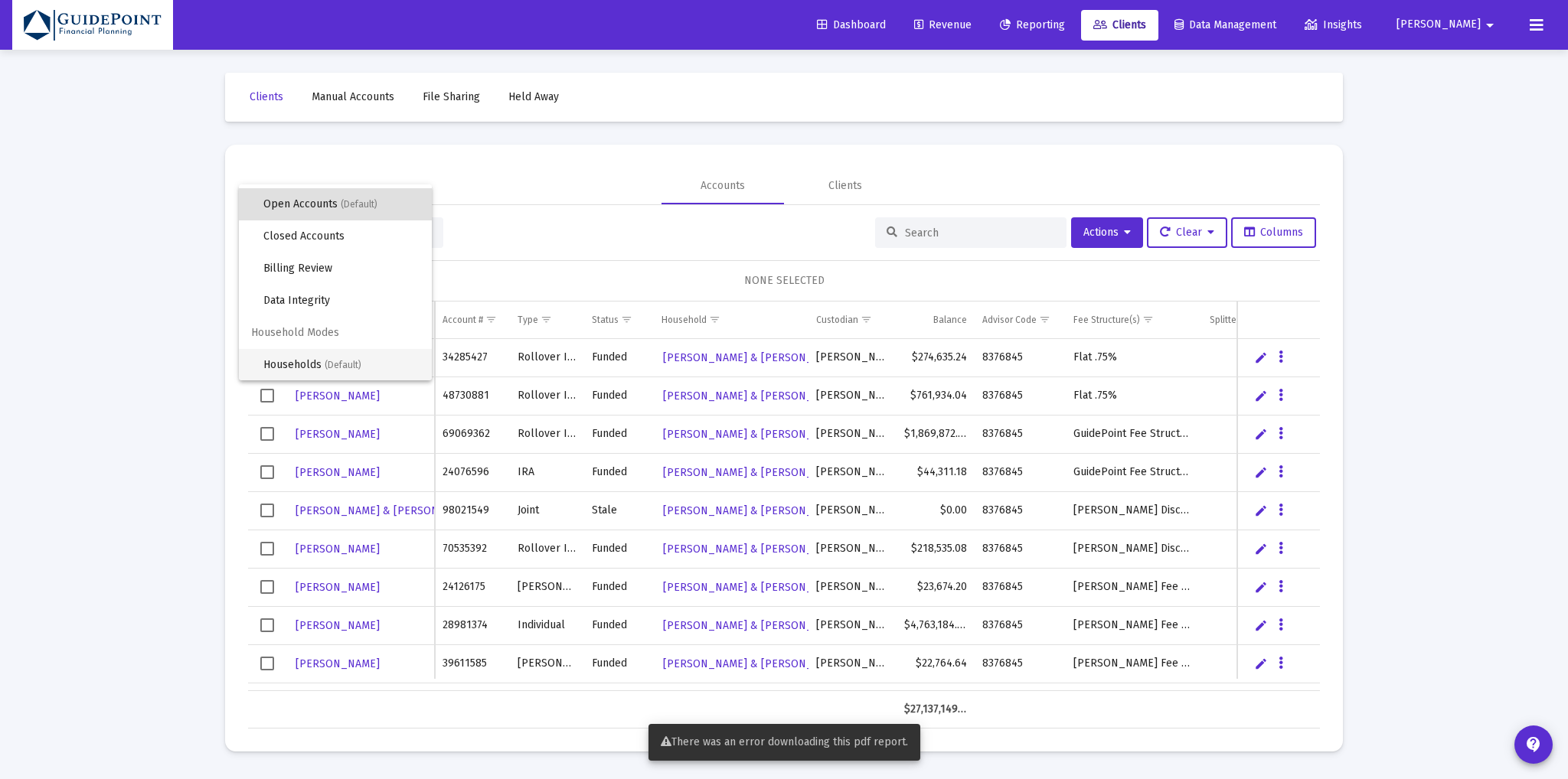
click at [287, 354] on span "Households (Default)" at bounding box center [341, 365] width 156 height 32
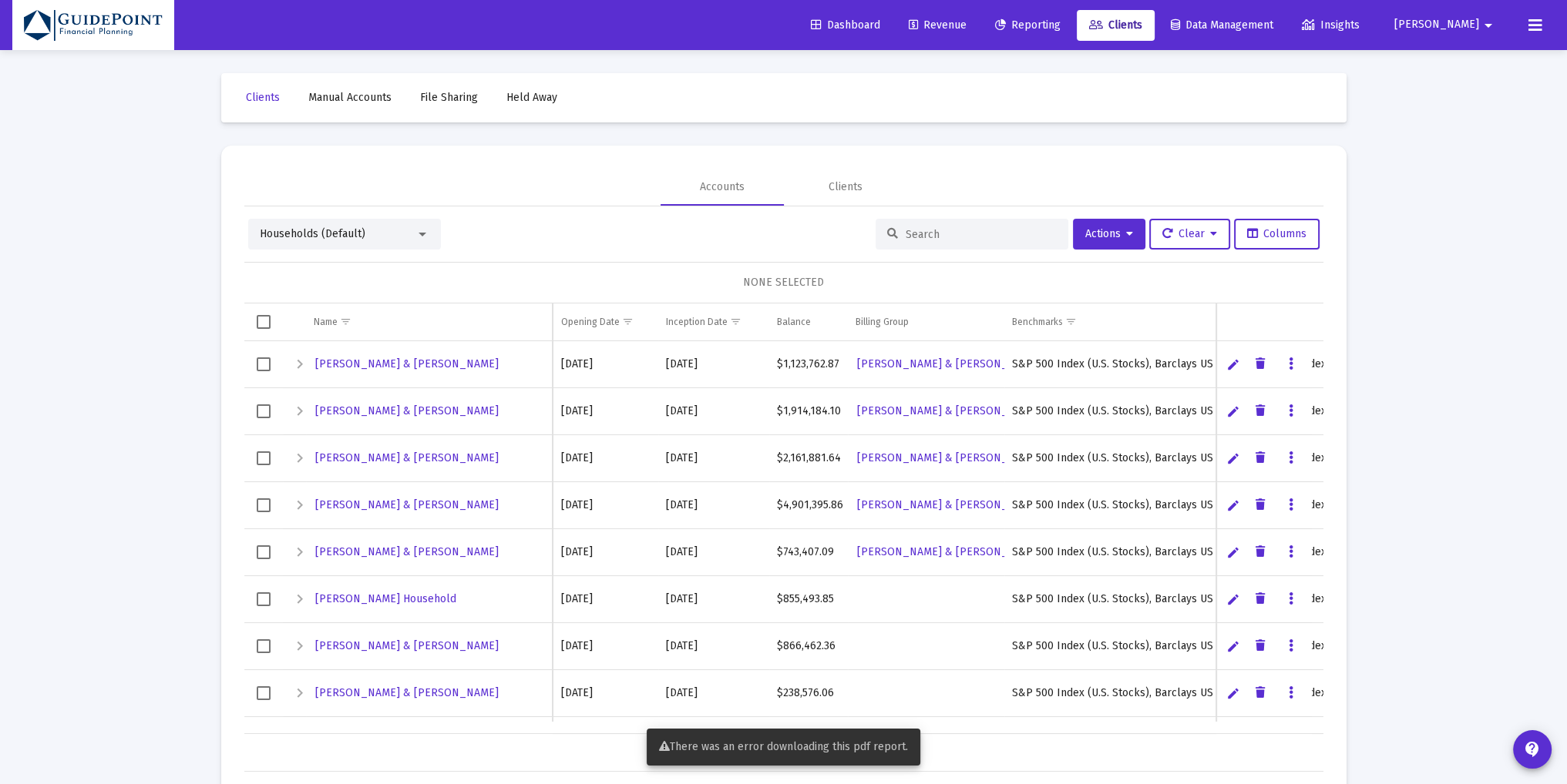
click at [964, 232] on input at bounding box center [981, 235] width 151 height 13
drag, startPoint x: 263, startPoint y: 596, endPoint x: 471, endPoint y: 497, distance: 230.4
click at [263, 596] on span "Select row" at bounding box center [263, 599] width 14 height 14
click at [1097, 237] on span "Actions" at bounding box center [1109, 234] width 48 height 13
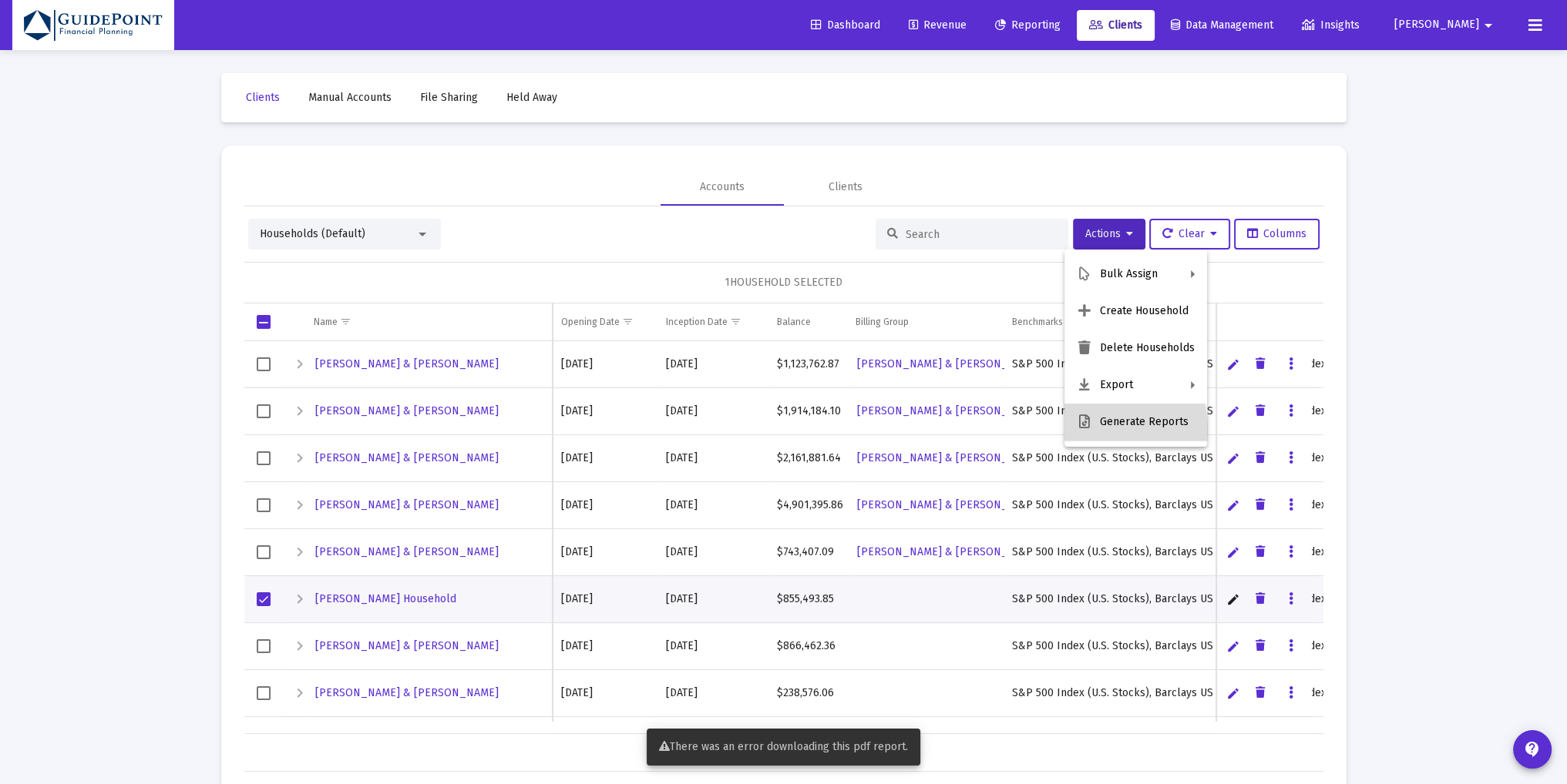
click at [1094, 429] on button "Generate Reports" at bounding box center [1135, 422] width 142 height 37
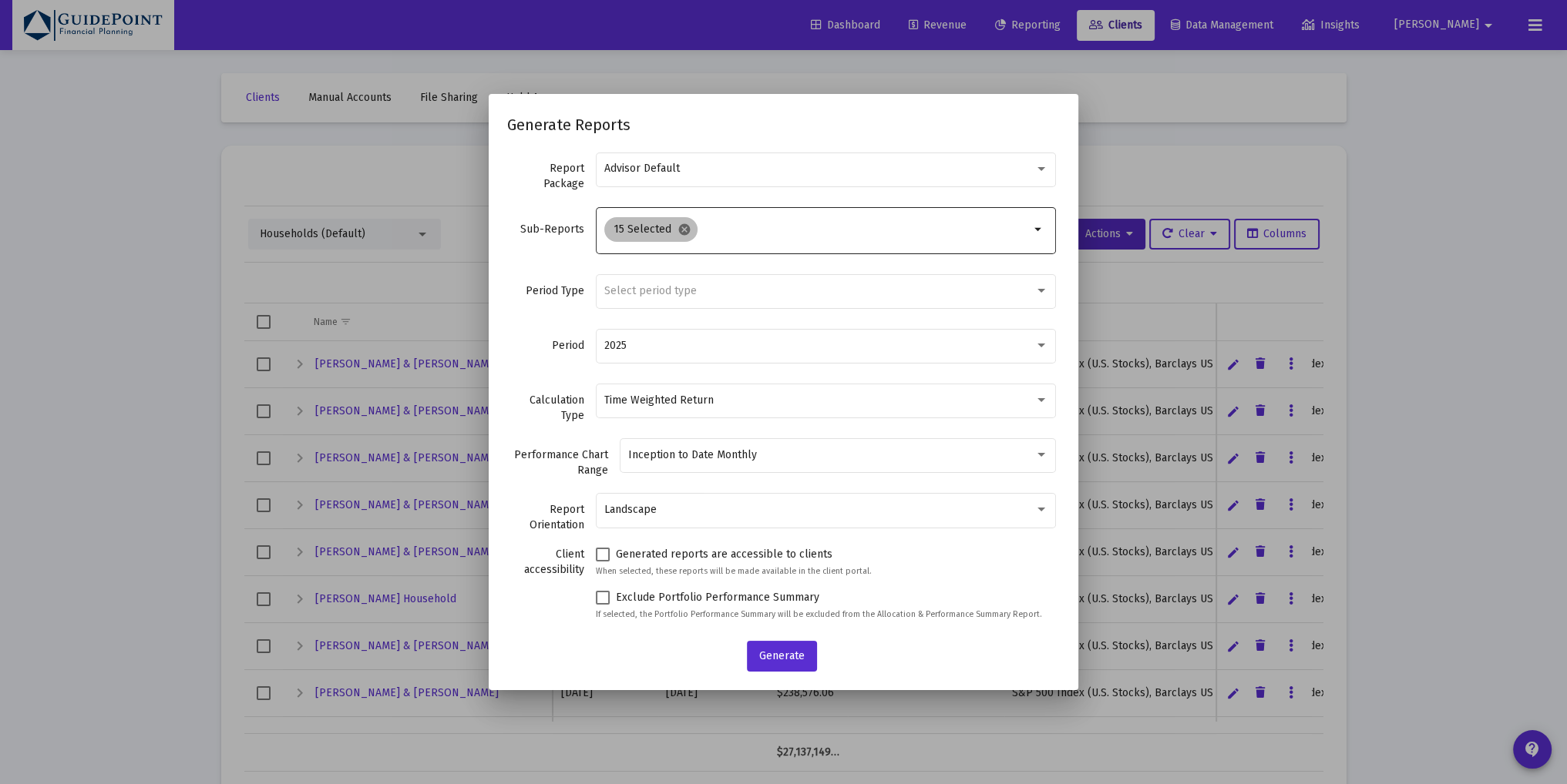
click at [688, 230] on mat-icon "cancel" at bounding box center [684, 229] width 14 height 14
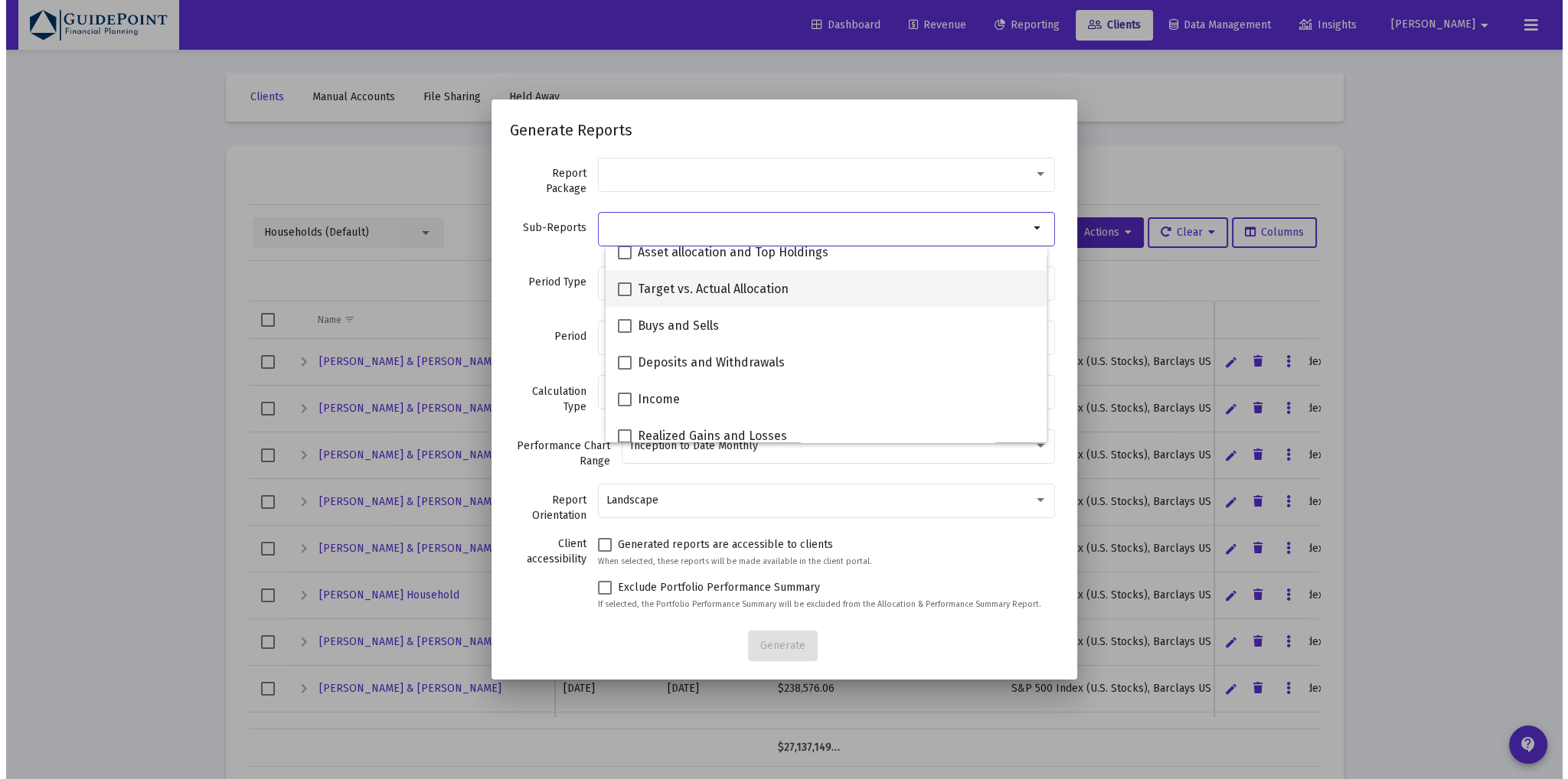
scroll to position [382, 0]
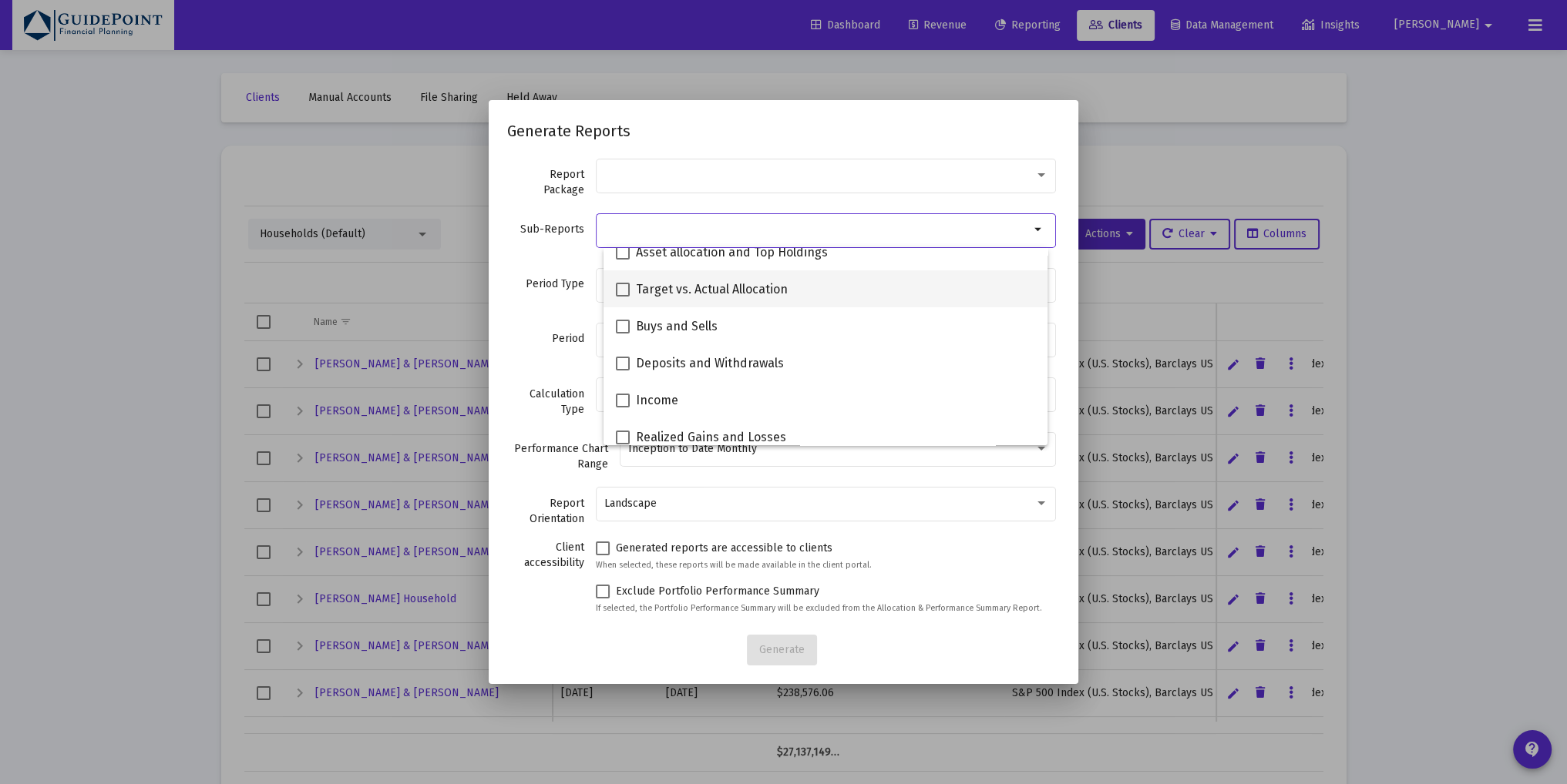
click at [731, 292] on span "Target vs. Actual Allocation" at bounding box center [711, 289] width 152 height 19
click at [623, 297] on input "Target vs. Actual Allocation" at bounding box center [622, 297] width 1 height 1
checkbox input "true"
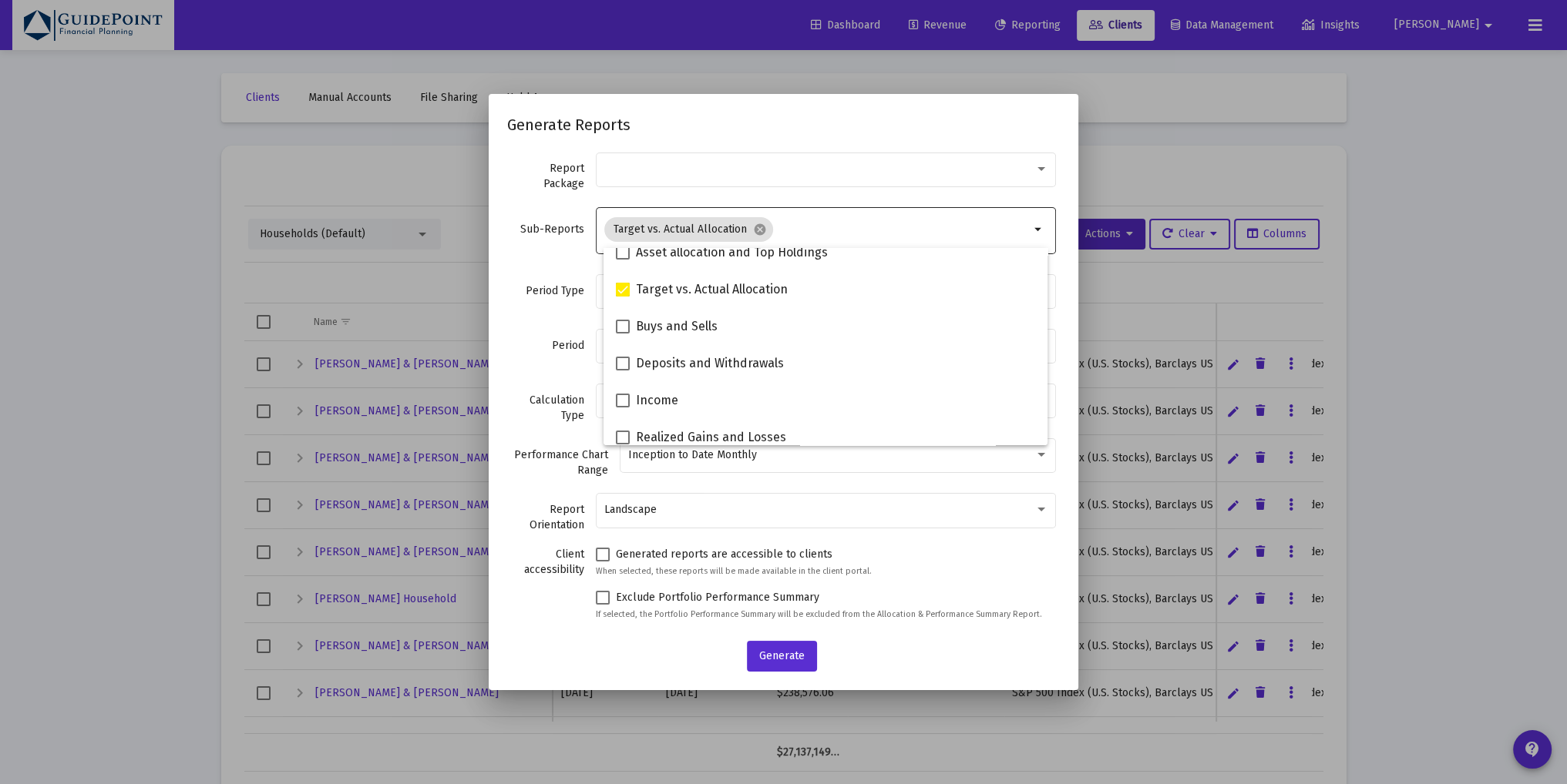
click at [525, 281] on div "Period Type Select period type" at bounding box center [784, 299] width 553 height 54
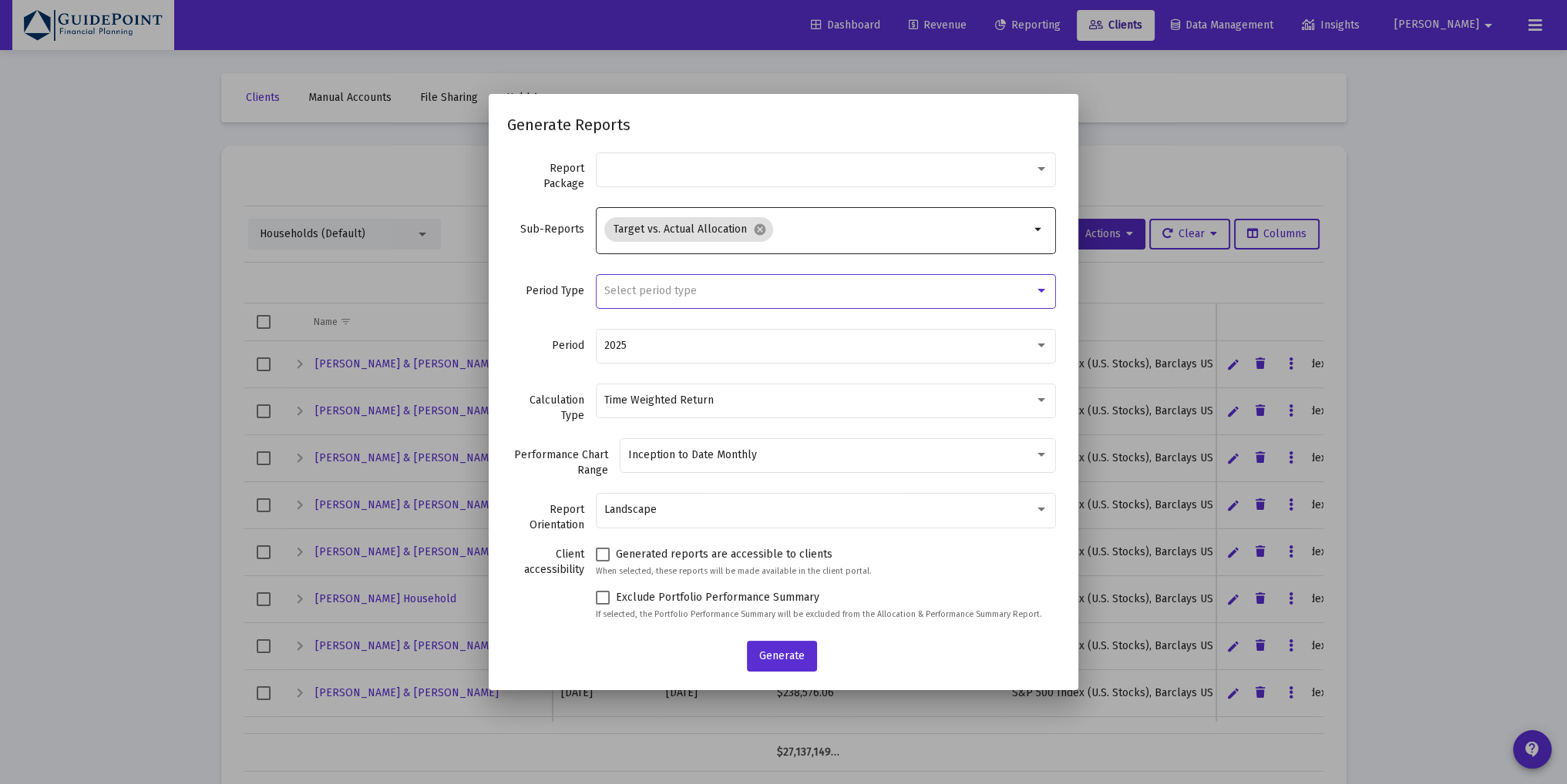
click at [623, 291] on span "Select period type" at bounding box center [650, 291] width 93 height 13
click at [623, 288] on span "Standard Period (Monthly/Quarterly)" at bounding box center [826, 291] width 428 height 32
click at [772, 651] on span "Generate" at bounding box center [782, 656] width 46 height 13
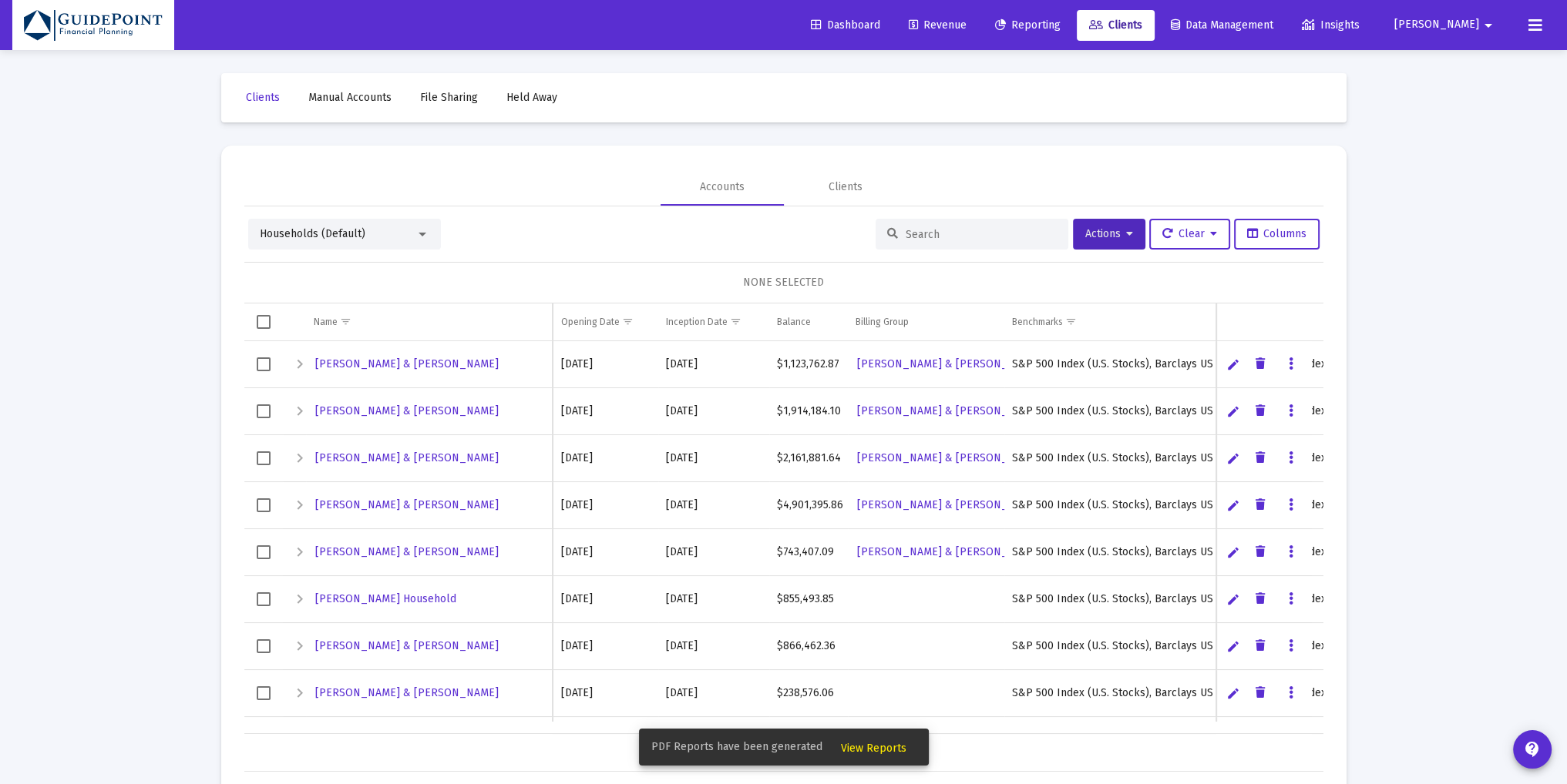
click at [875, 746] on span "View Reports" at bounding box center [873, 748] width 66 height 13
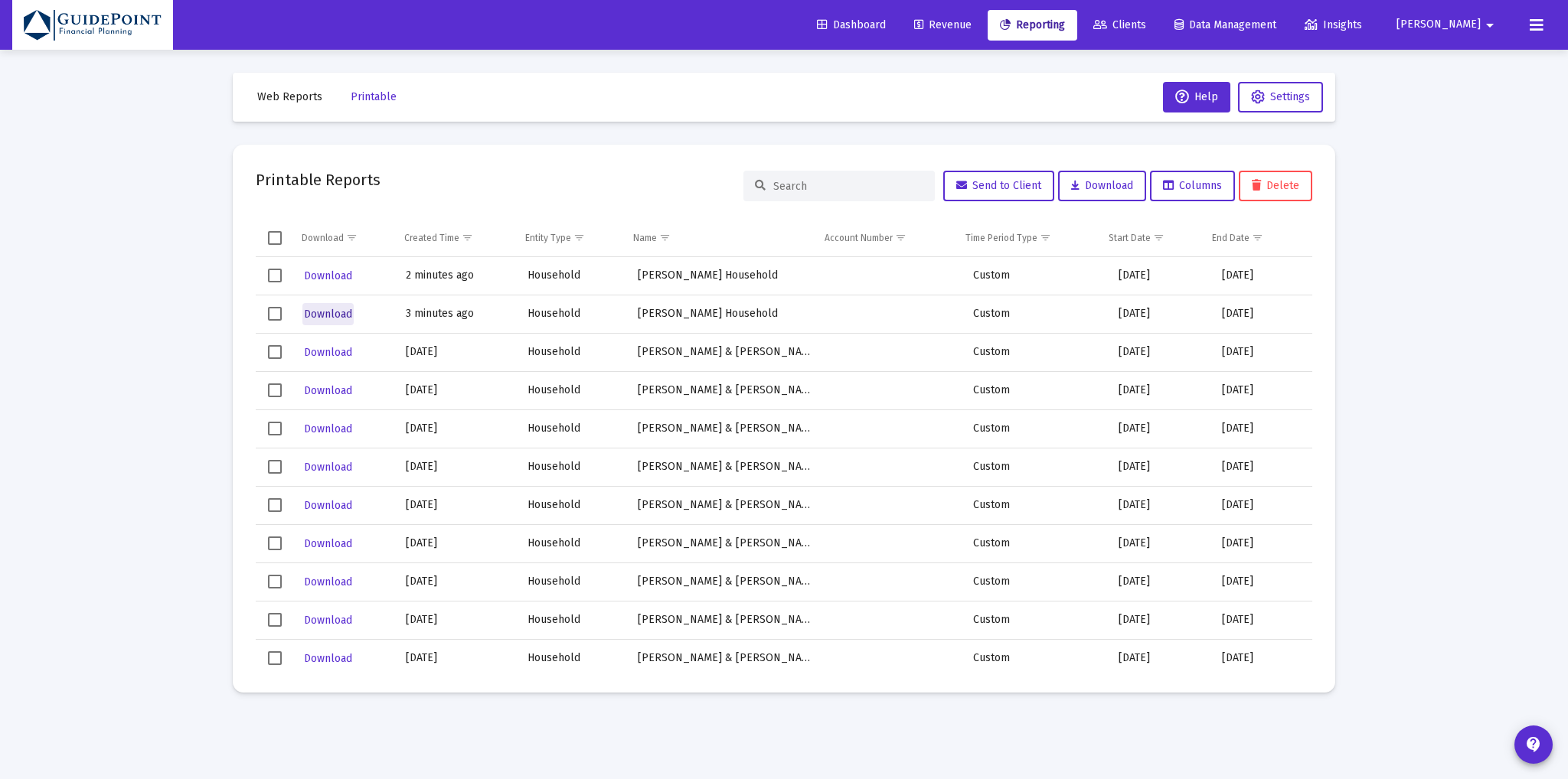
click at [316, 313] on span "Download" at bounding box center [328, 314] width 48 height 13
click at [326, 271] on span "Download" at bounding box center [328, 276] width 48 height 13
click at [1107, 22] on icon at bounding box center [1100, 25] width 14 height 10
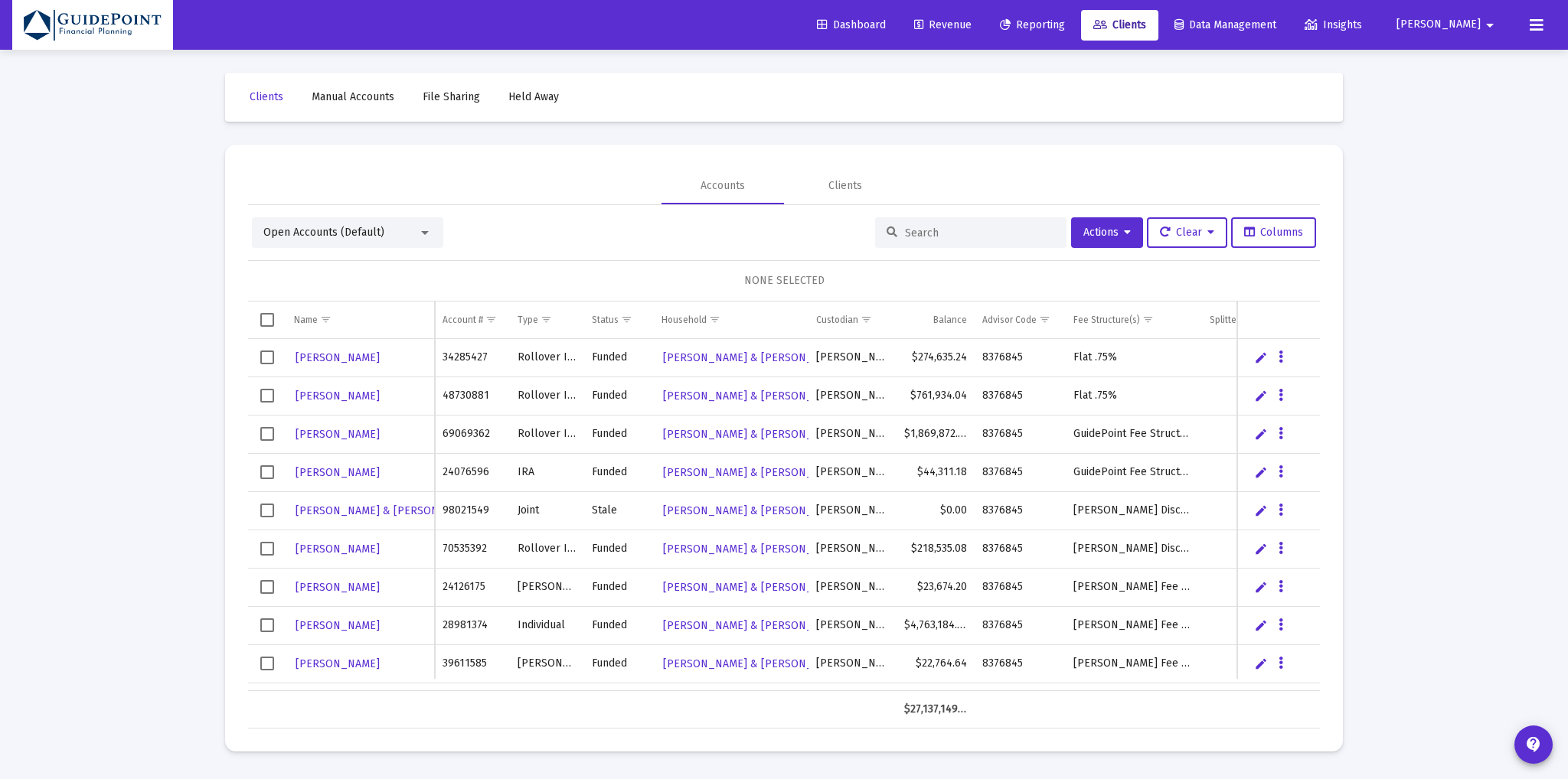
click at [319, 245] on div "Open Accounts (Default)" at bounding box center [347, 232] width 191 height 31
click at [325, 237] on span "Open Accounts (Default)" at bounding box center [324, 232] width 121 height 13
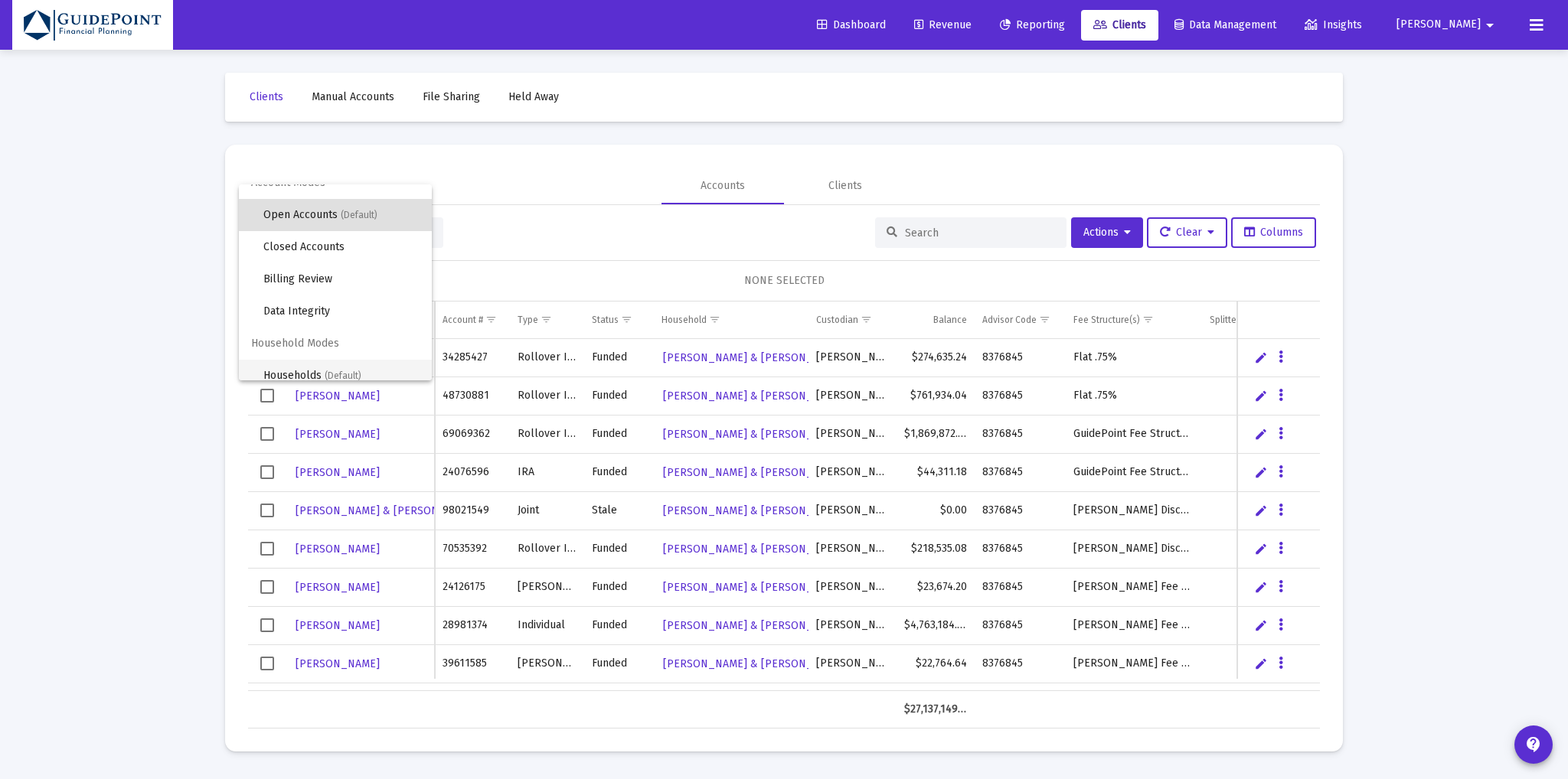
scroll to position [28, 0]
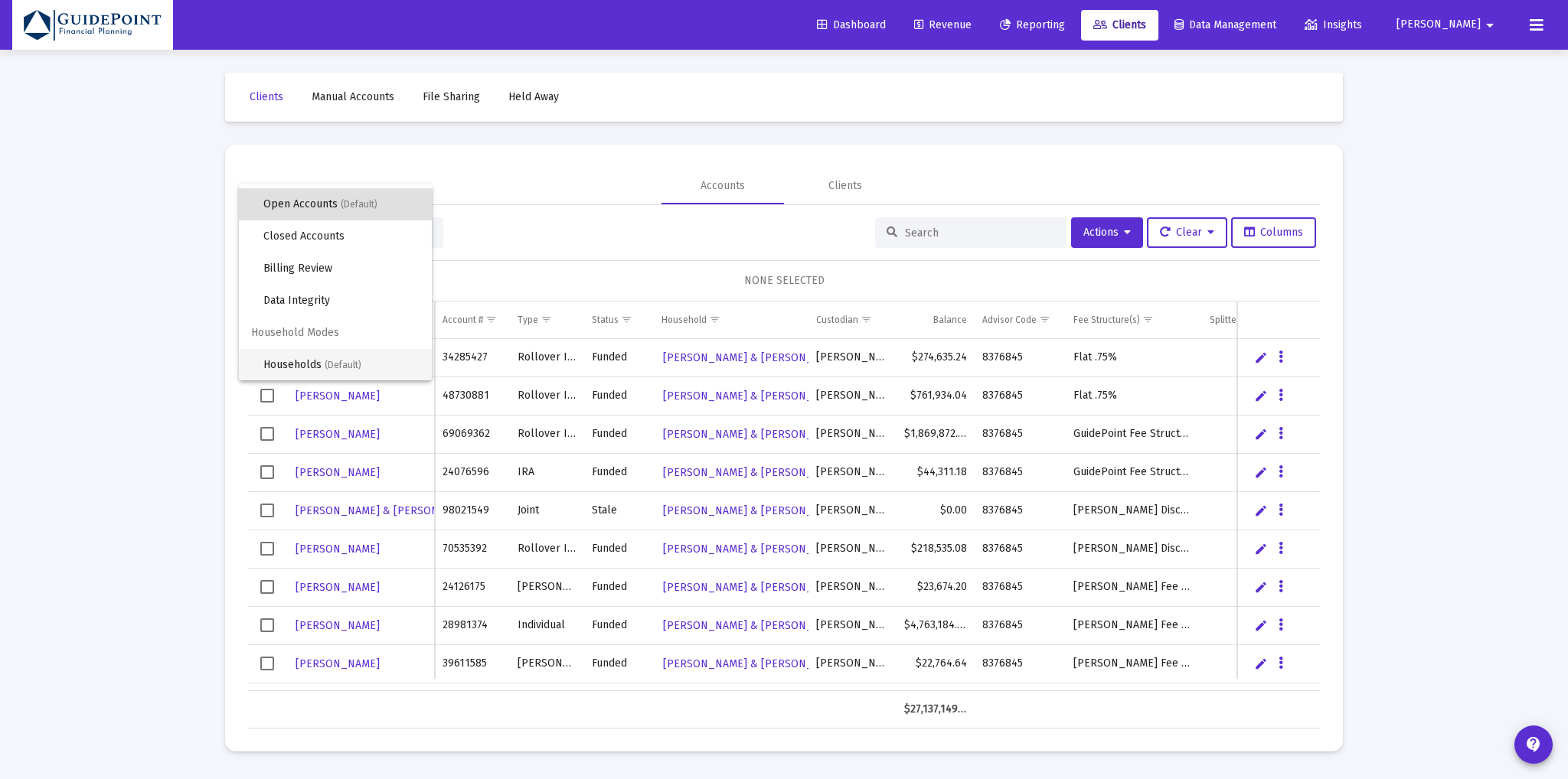
click at [301, 362] on span "Households (Default)" at bounding box center [341, 365] width 156 height 32
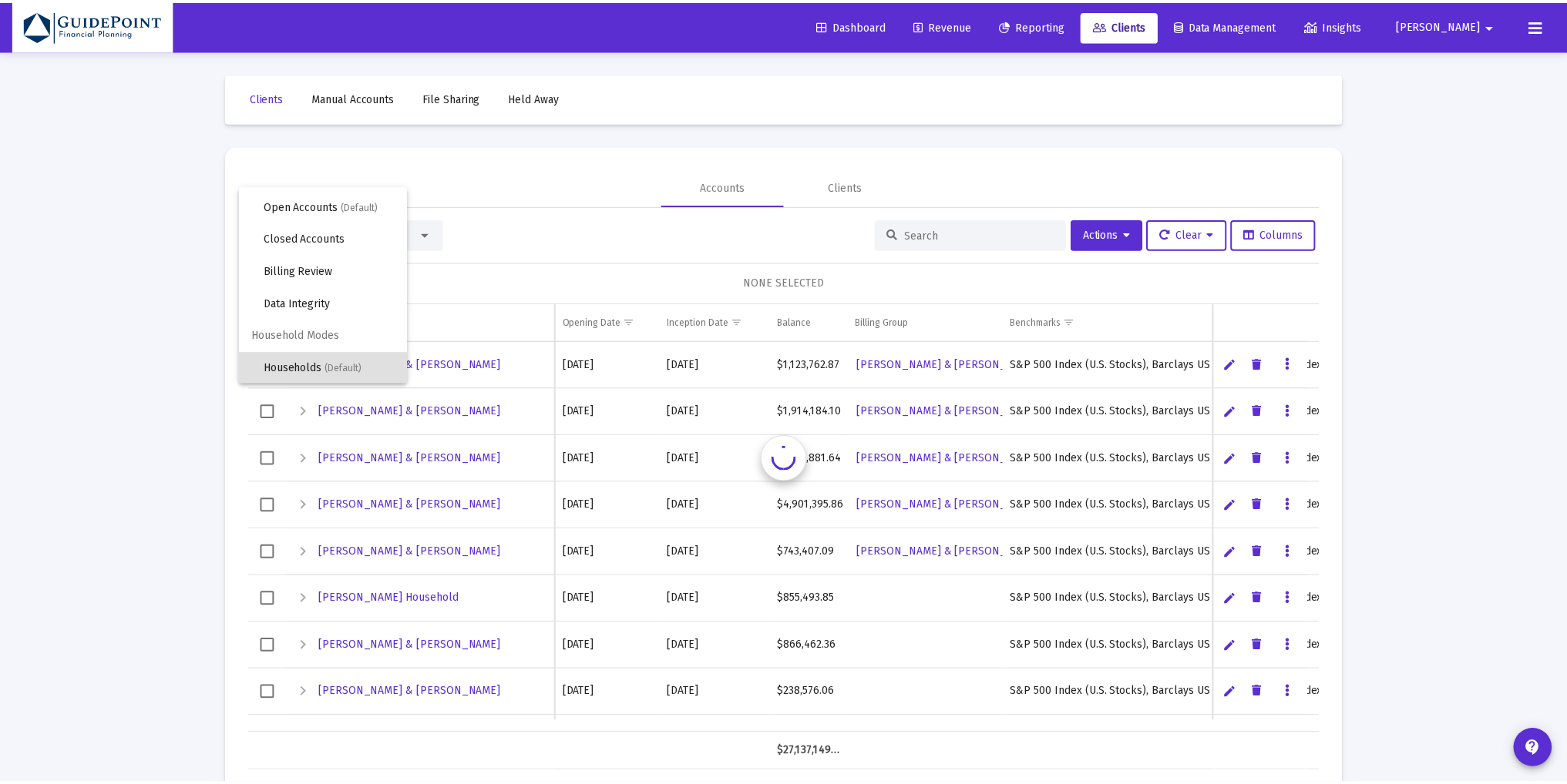
scroll to position [0, 0]
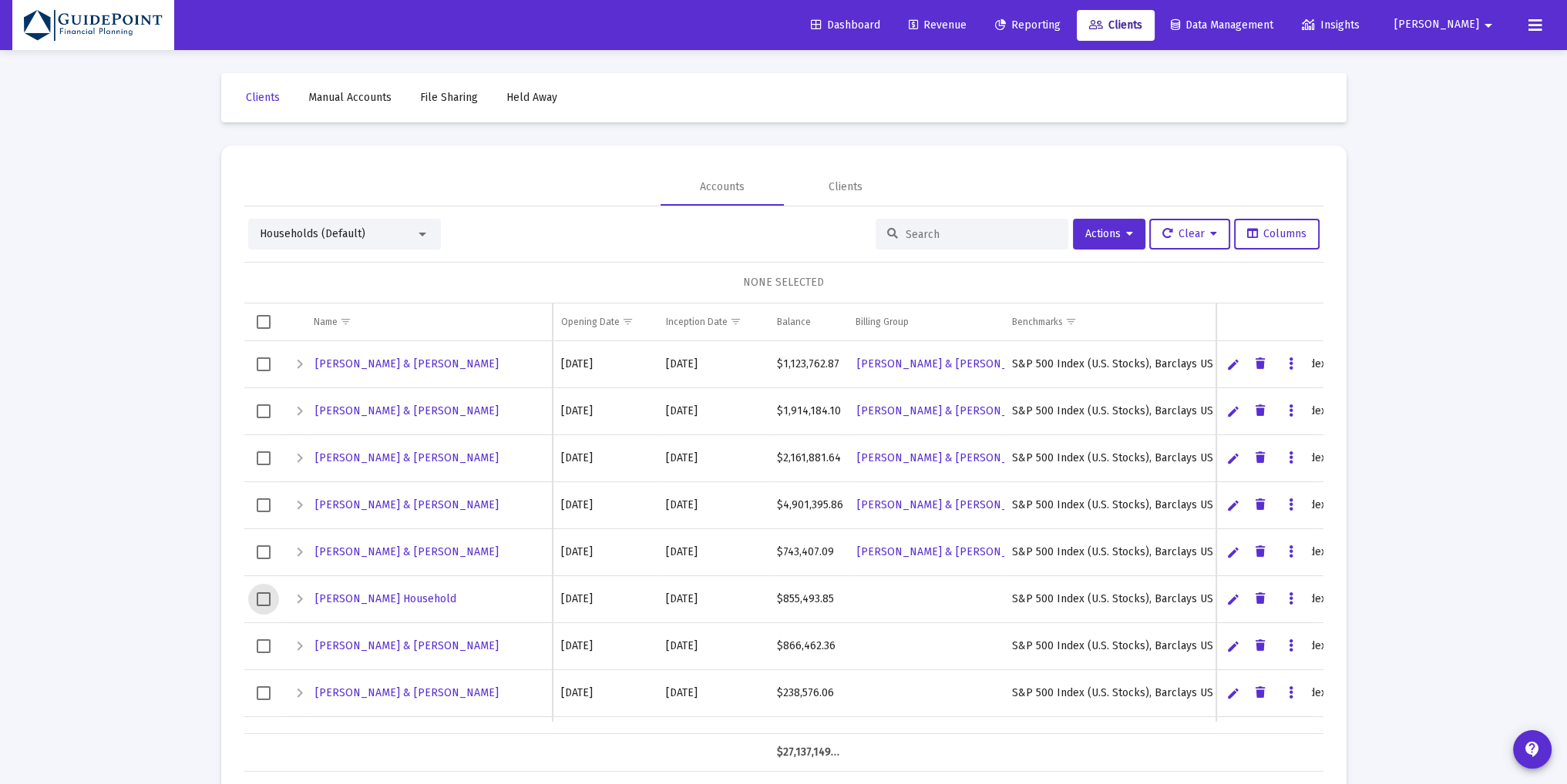
click at [263, 594] on span "Select row" at bounding box center [263, 599] width 14 height 14
click at [1133, 235] on button "Actions" at bounding box center [1109, 234] width 72 height 31
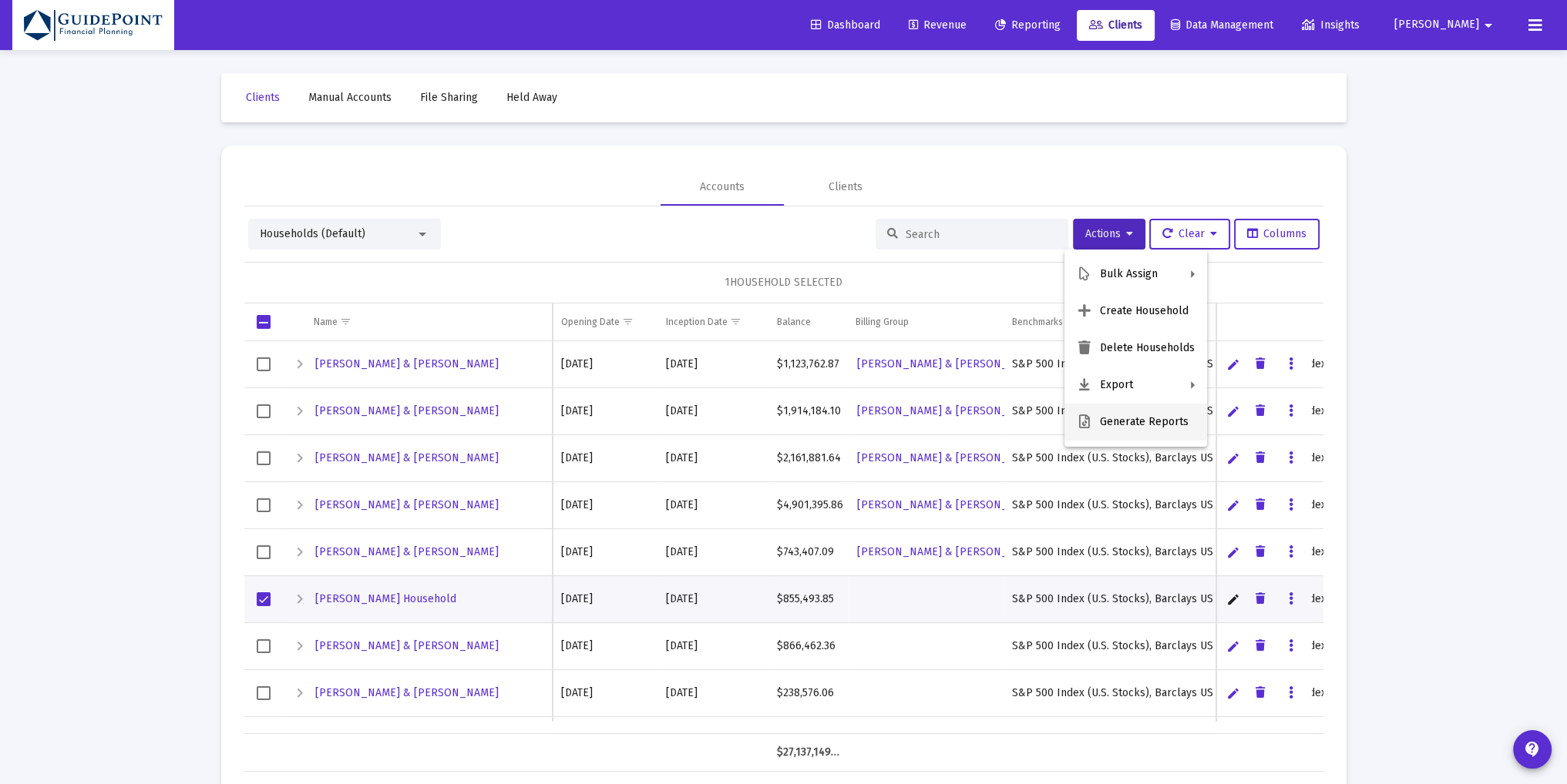
click at [1092, 420] on icon at bounding box center [1084, 422] width 15 height 14
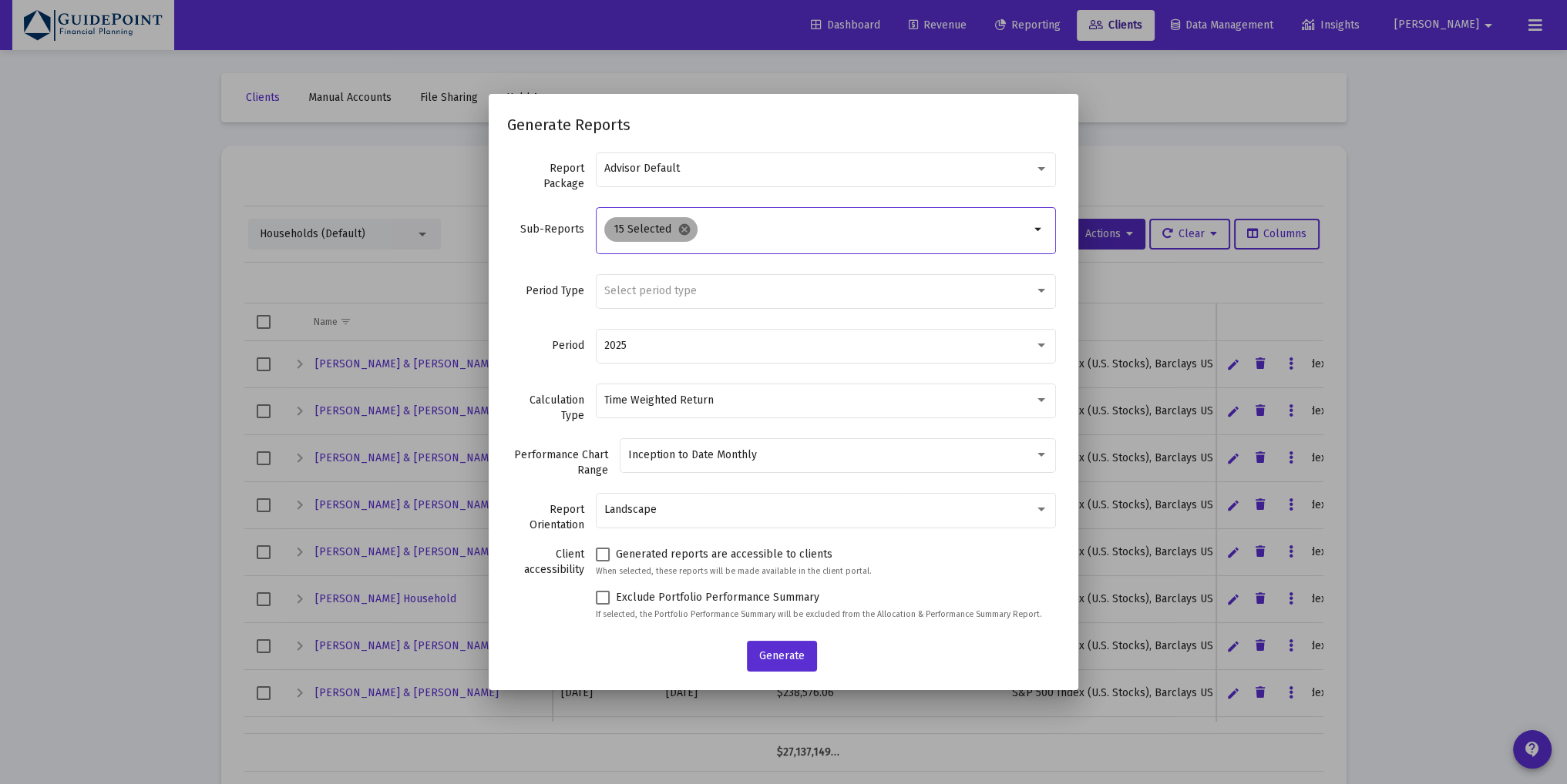
click at [682, 236] on mat-icon "cancel" at bounding box center [684, 229] width 14 height 14
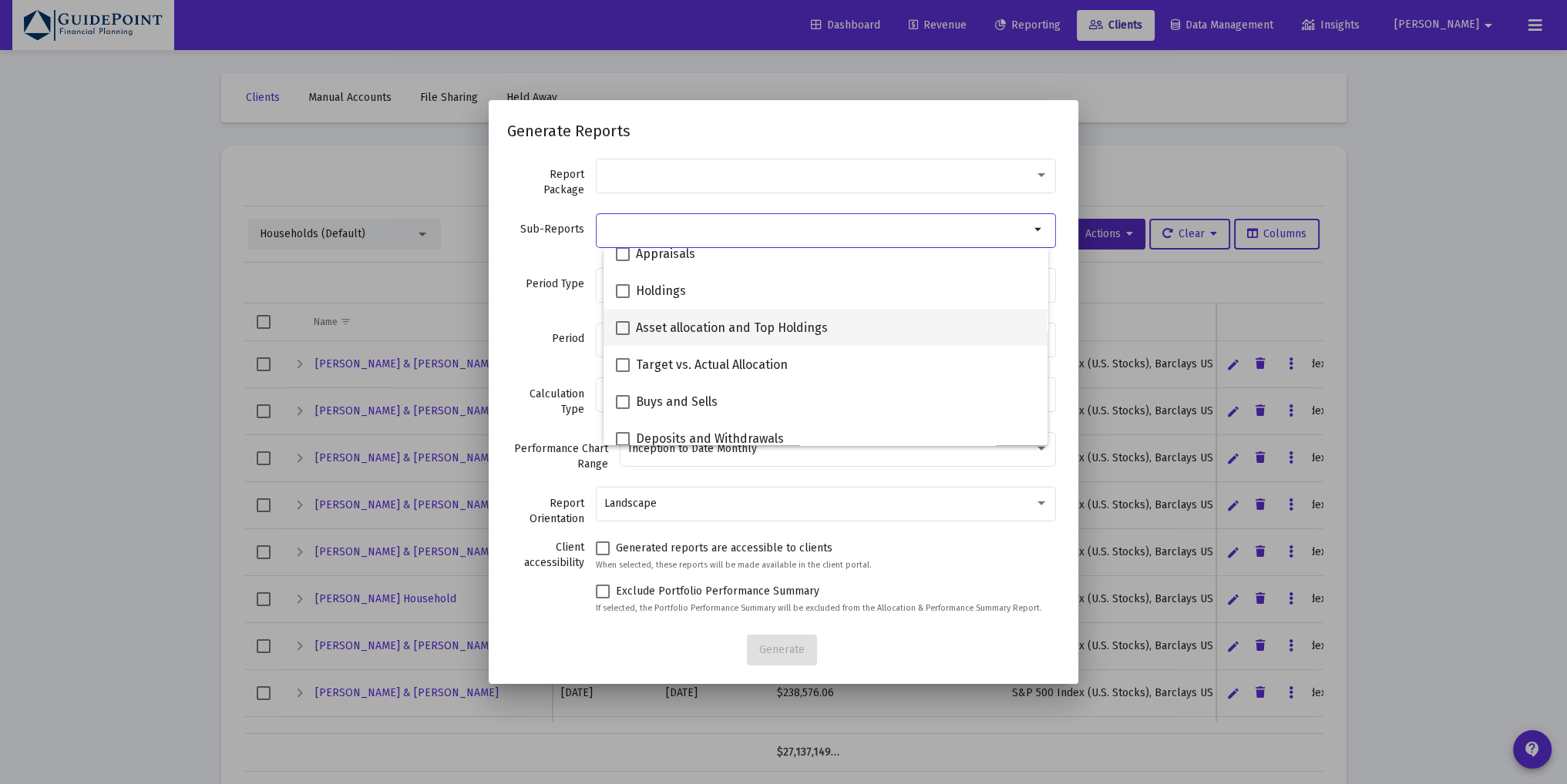
scroll to position [308, 0]
click at [684, 327] on span "Asset allocation and Top Holdings" at bounding box center [731, 328] width 192 height 19
click at [623, 336] on input "Asset allocation and Top Holdings" at bounding box center [622, 336] width 1 height 1
checkbox input "true"
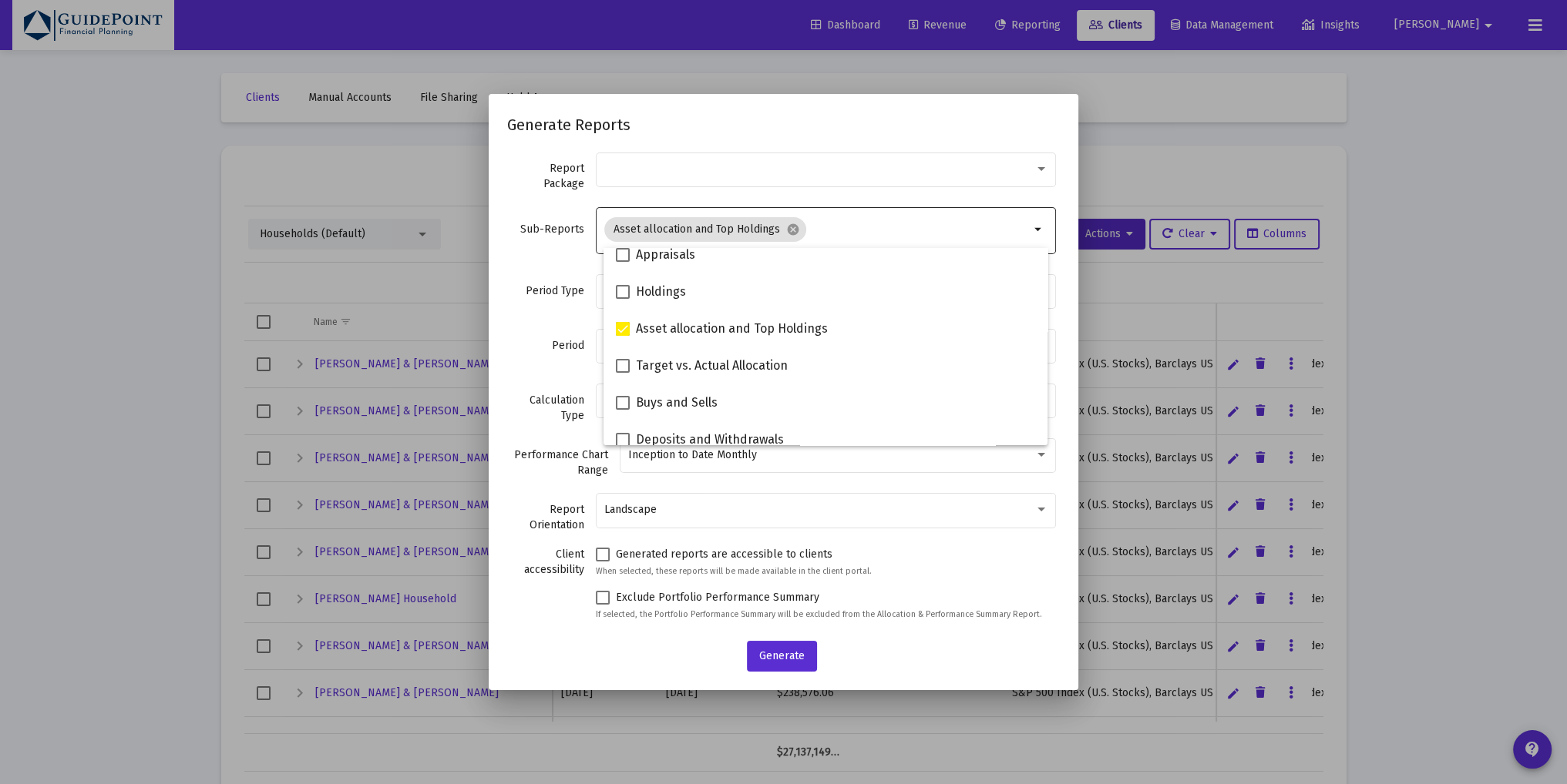
click at [549, 329] on div "Period 2025" at bounding box center [784, 353] width 553 height 54
click at [653, 277] on div "Select period type" at bounding box center [826, 291] width 444 height 37
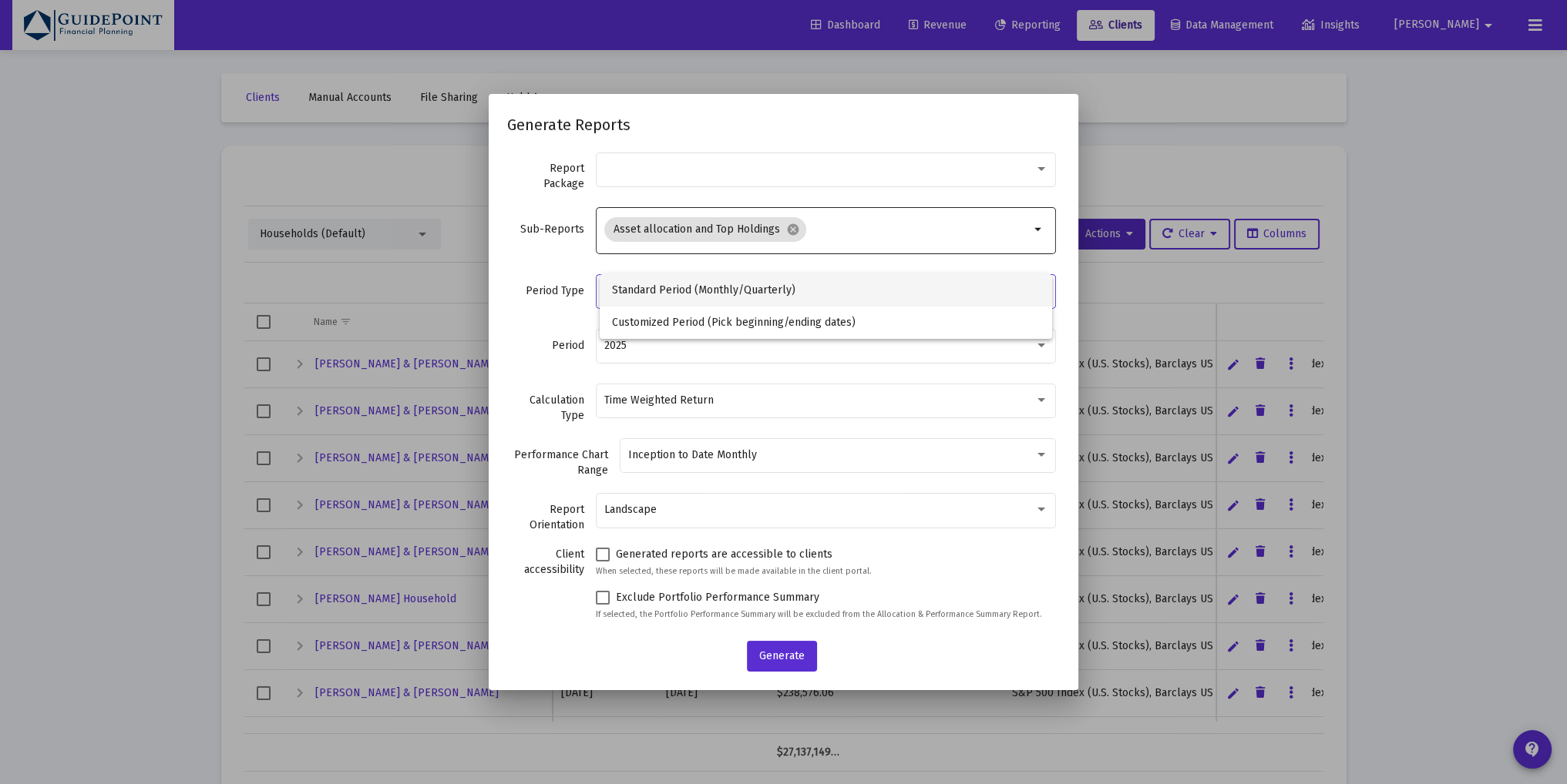
click at [653, 292] on span "Standard Period (Monthly/Quarterly)" at bounding box center [826, 291] width 428 height 32
drag, startPoint x: 783, startPoint y: 663, endPoint x: 705, endPoint y: 614, distance: 92.1
click at [782, 663] on button "Generate" at bounding box center [782, 656] width 70 height 31
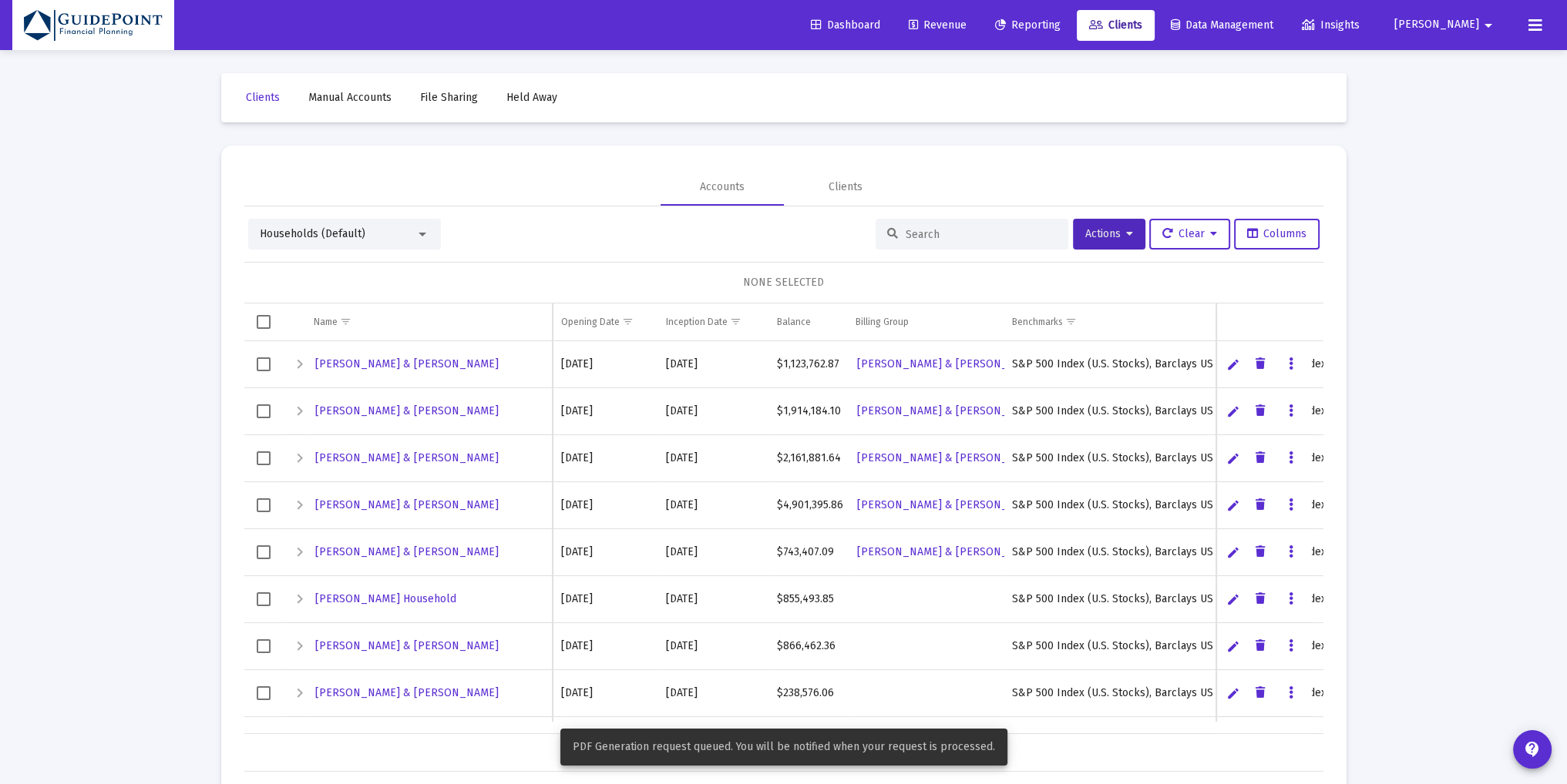
click at [767, 654] on td "[DATE]" at bounding box center [714, 646] width 111 height 47
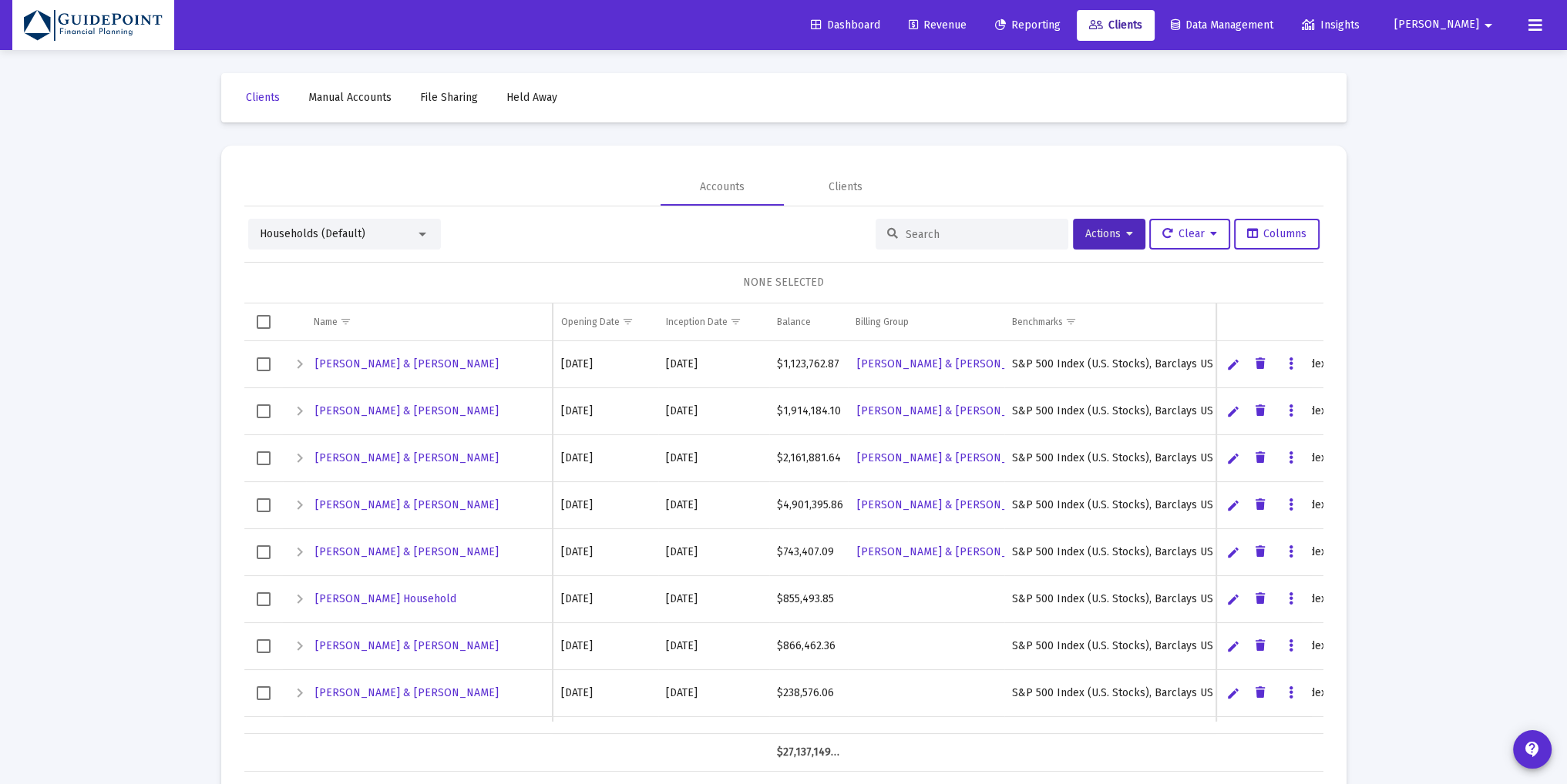
click at [1061, 20] on span "Reporting" at bounding box center [1027, 25] width 66 height 13
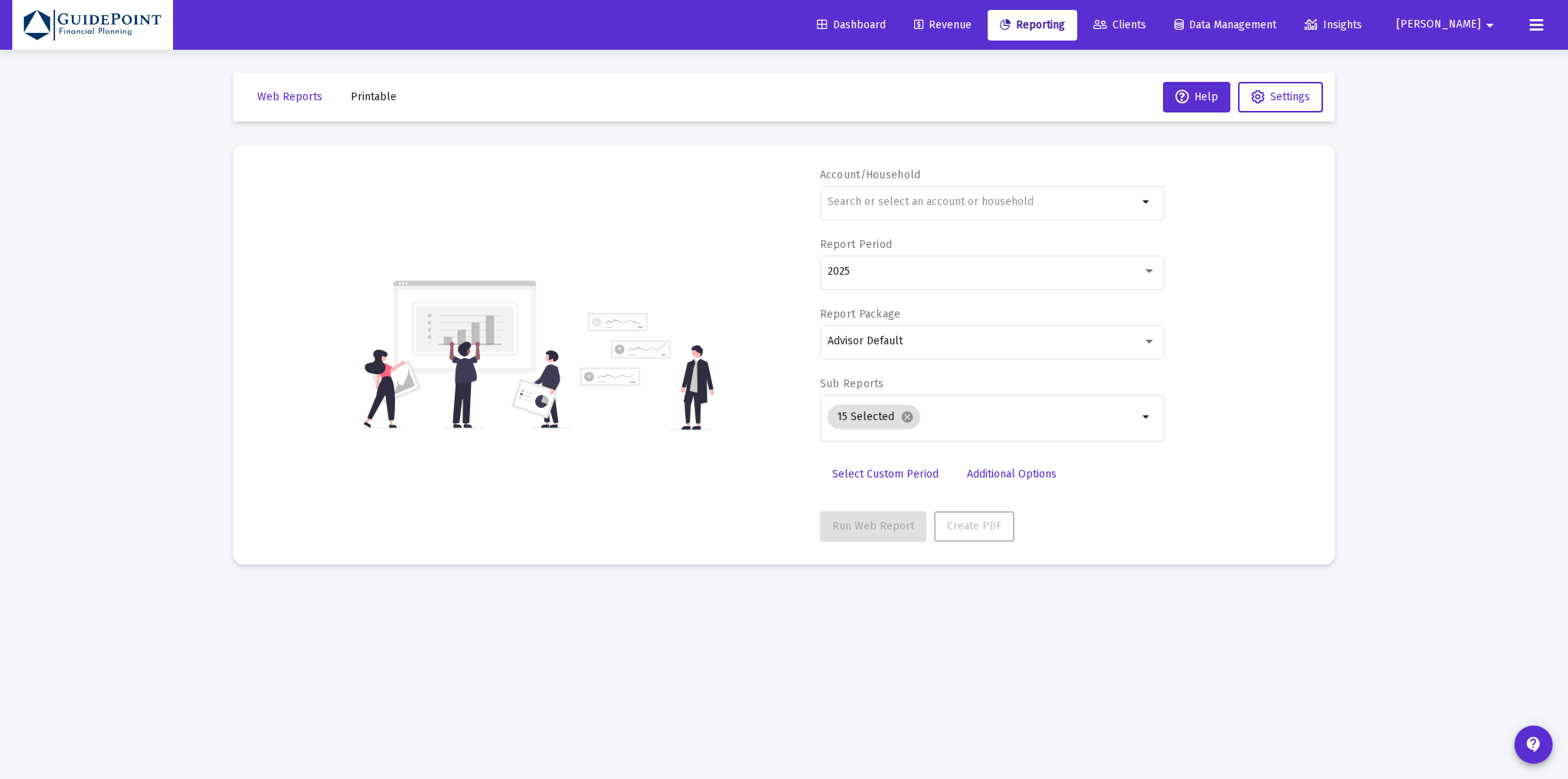
click at [363, 94] on span "Printable" at bounding box center [373, 97] width 46 height 13
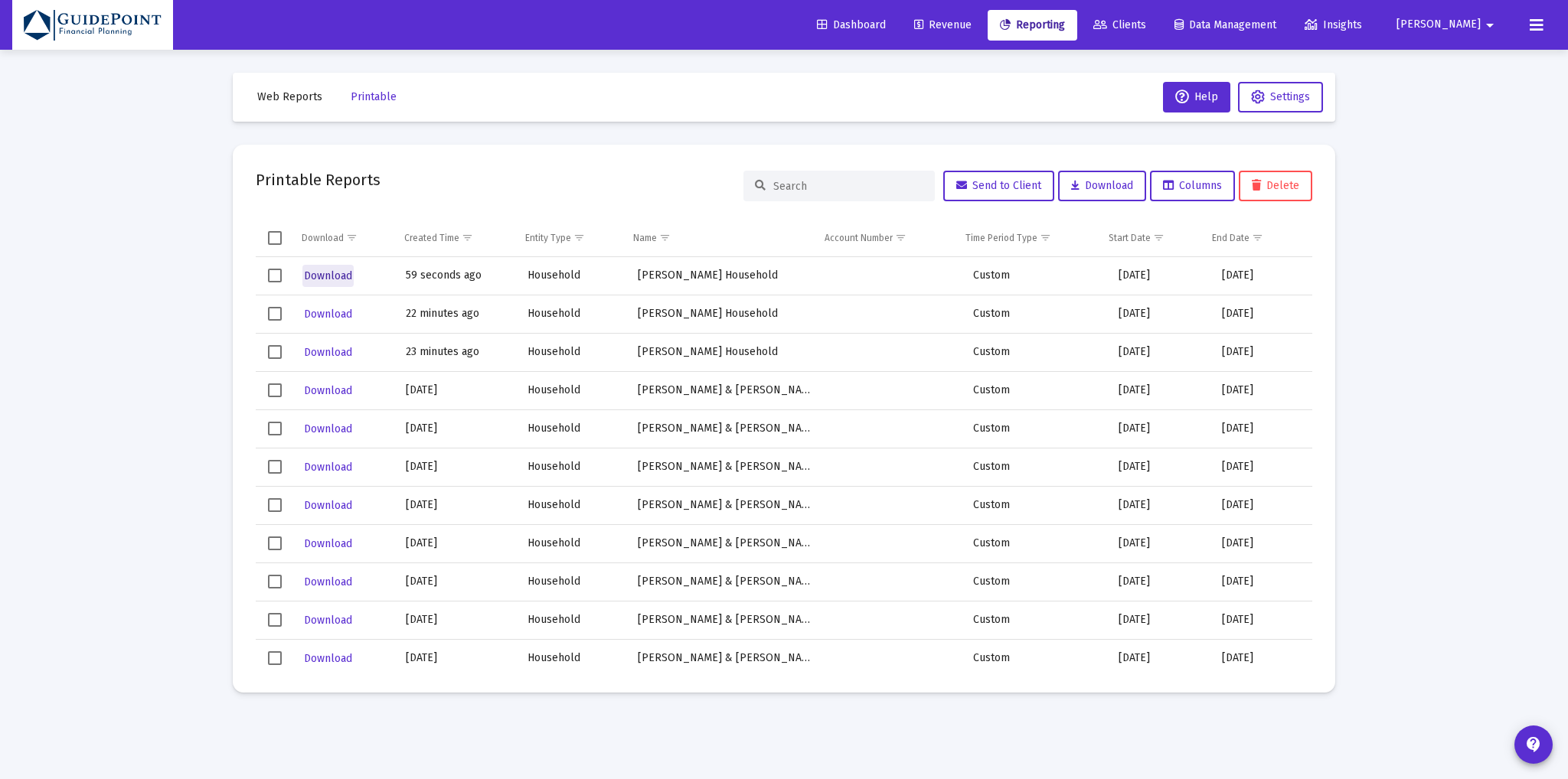
click at [334, 277] on span "Download" at bounding box center [328, 276] width 48 height 13
click at [898, 10] on link "Dashboard" at bounding box center [851, 25] width 94 height 31
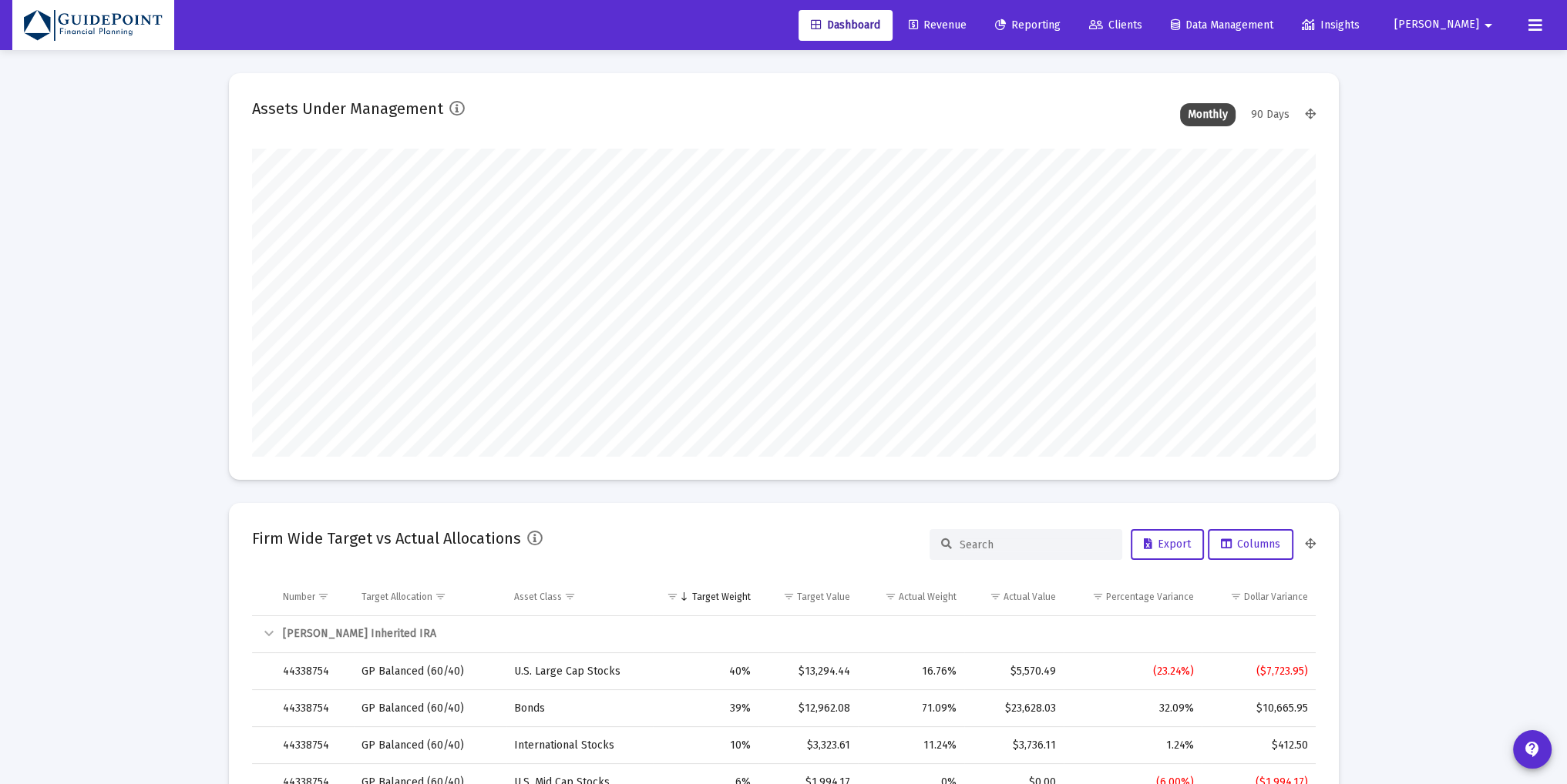
scroll to position [308, 572]
